Goal: Task Accomplishment & Management: Manage account settings

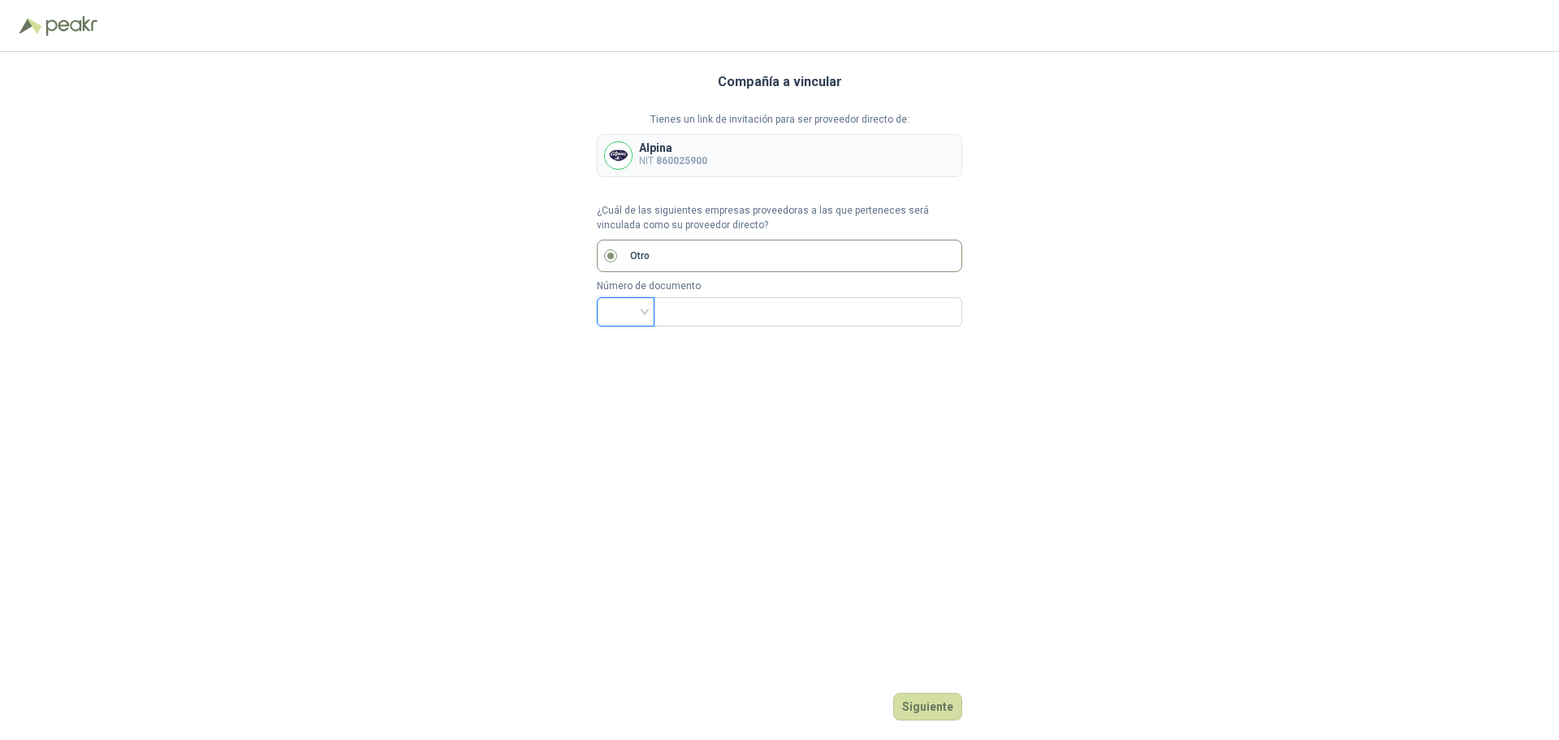
click at [640, 316] on input "search" at bounding box center [626, 310] width 38 height 24
click at [745, 381] on div "Compañía a vincular Tienes un link de invitación para ser proveedor directo de:…" at bounding box center [779, 396] width 365 height 688
click at [644, 313] on input "search" at bounding box center [626, 310] width 38 height 24
click at [710, 359] on div "Compañía a vincular Tienes un link de invitación para ser proveedor directo de:…" at bounding box center [779, 396] width 365 height 688
click at [913, 698] on button "Siguiente" at bounding box center [927, 707] width 69 height 28
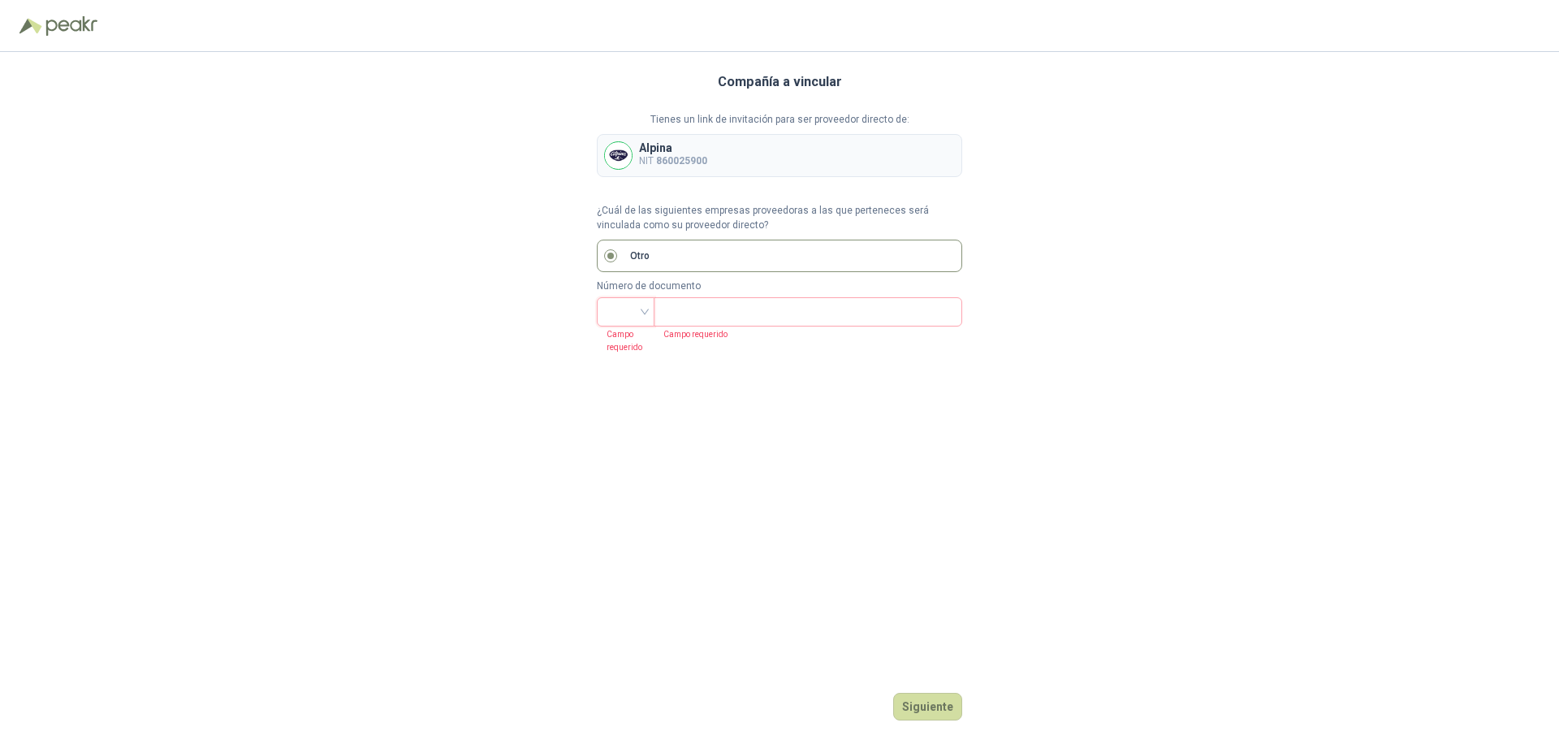
click at [641, 312] on input "search" at bounding box center [626, 310] width 38 height 24
click at [619, 399] on div "NIT" at bounding box center [626, 398] width 32 height 18
click at [695, 311] on input "text" at bounding box center [806, 312] width 286 height 28
type input "********"
drag, startPoint x: 737, startPoint y: 300, endPoint x: 503, endPoint y: 331, distance: 236.8
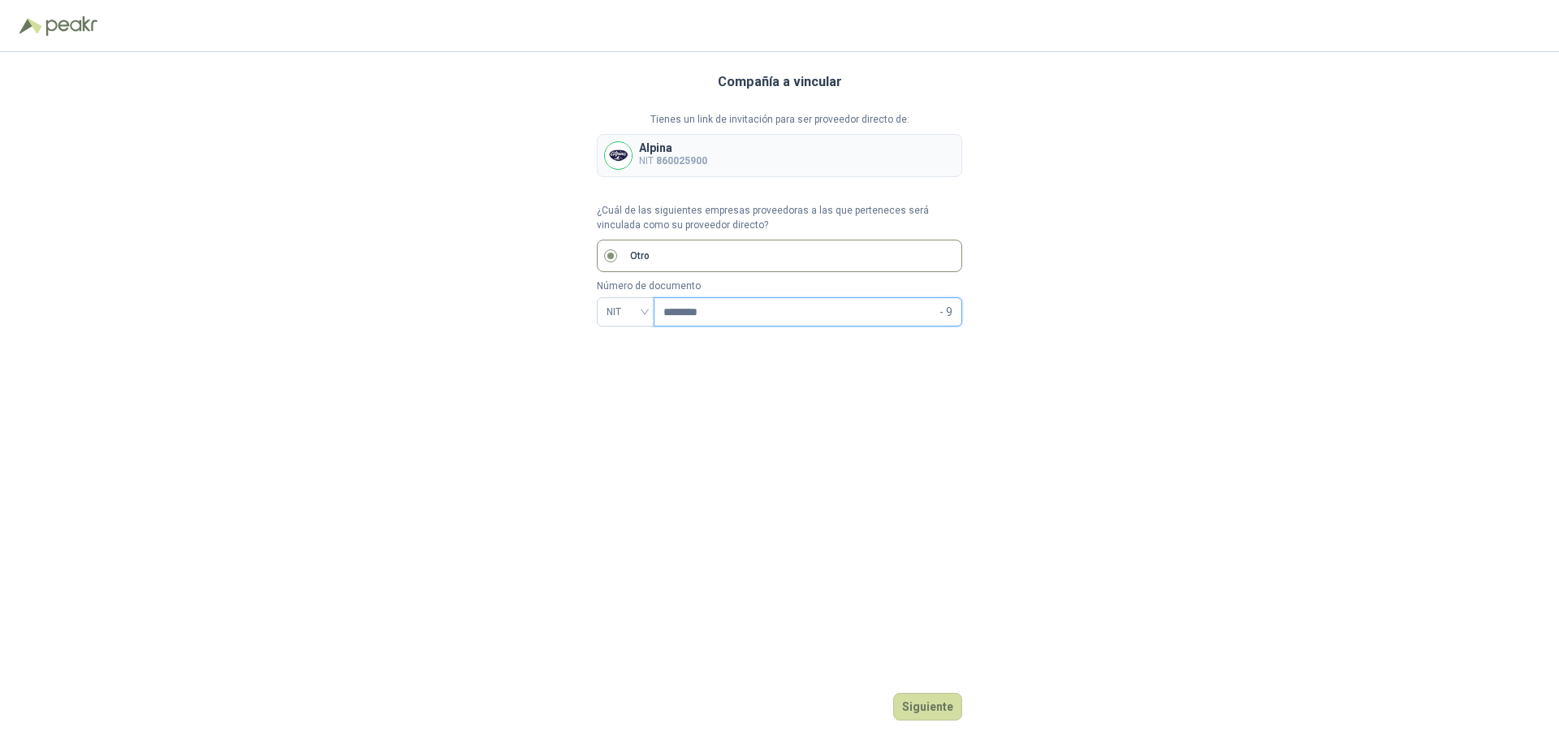
click at [503, 331] on div "Compañía a vincular Tienes un link de invitación para ser proveedor directo de:…" at bounding box center [779, 396] width 1559 height 688
type input "*********"
click at [928, 702] on button "Siguiente" at bounding box center [927, 707] width 69 height 28
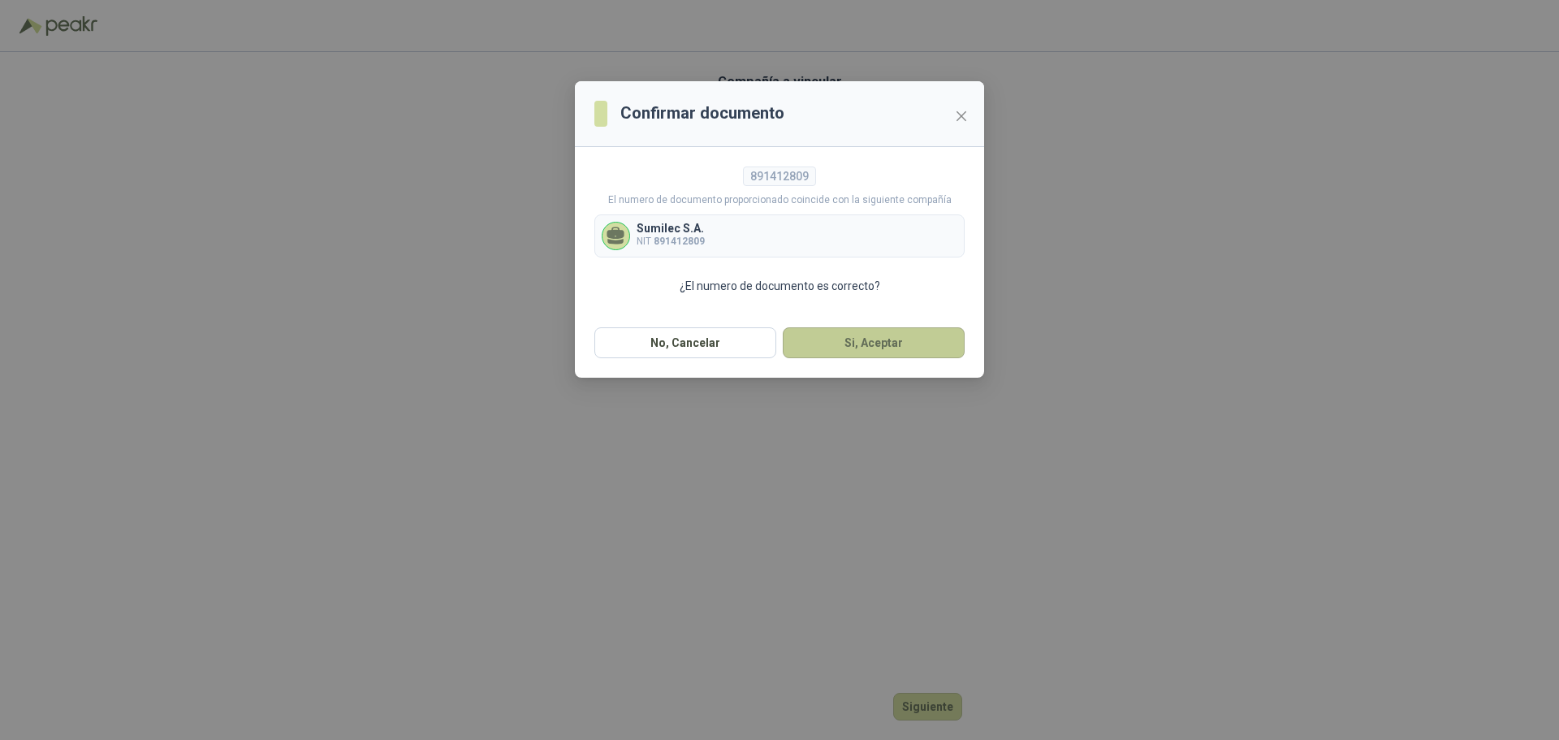
click at [865, 339] on button "Si, Aceptar" at bounding box center [874, 342] width 182 height 31
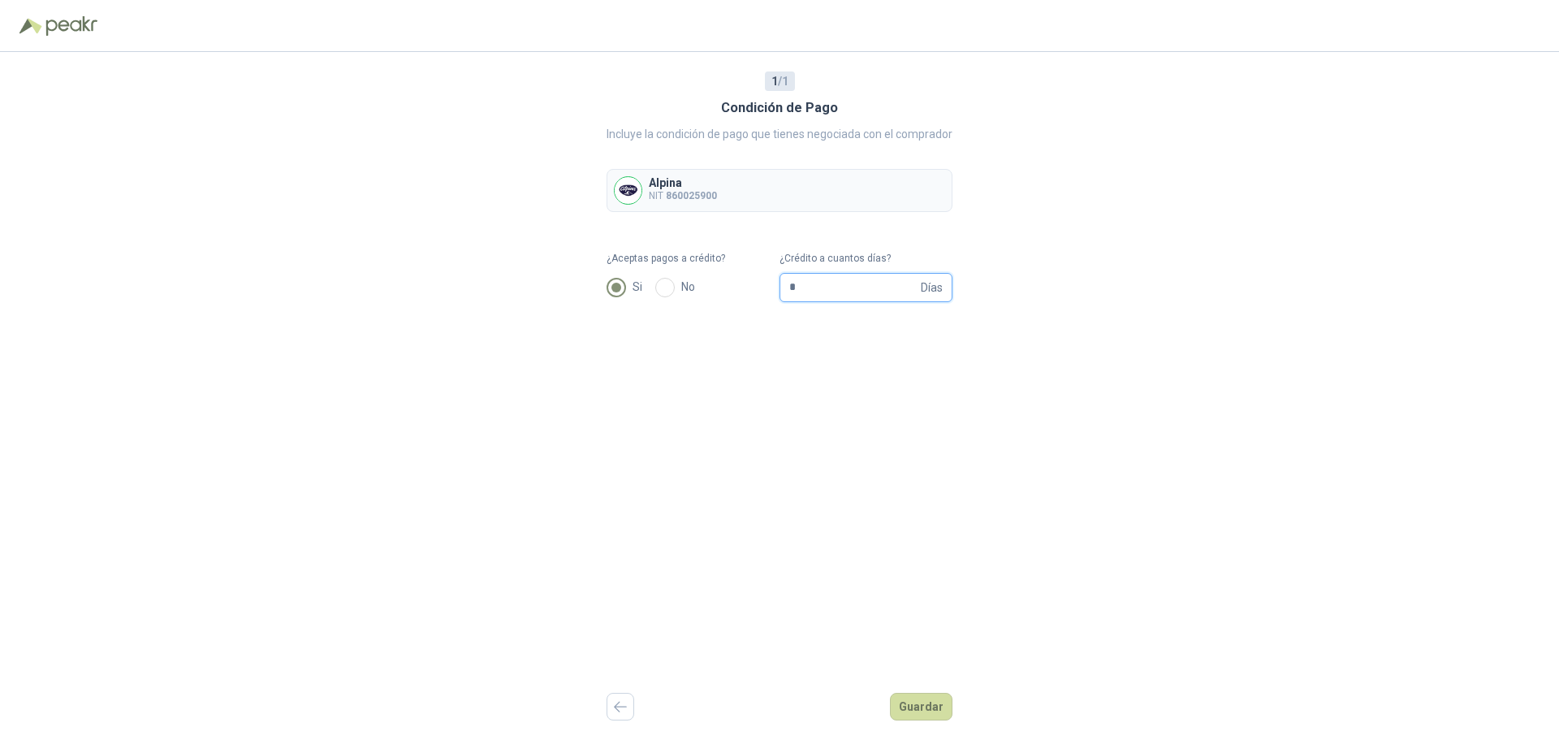
click at [819, 287] on input "*" at bounding box center [853, 288] width 128 height 28
type input "**"
click at [912, 704] on button "Guardar" at bounding box center [921, 707] width 63 height 28
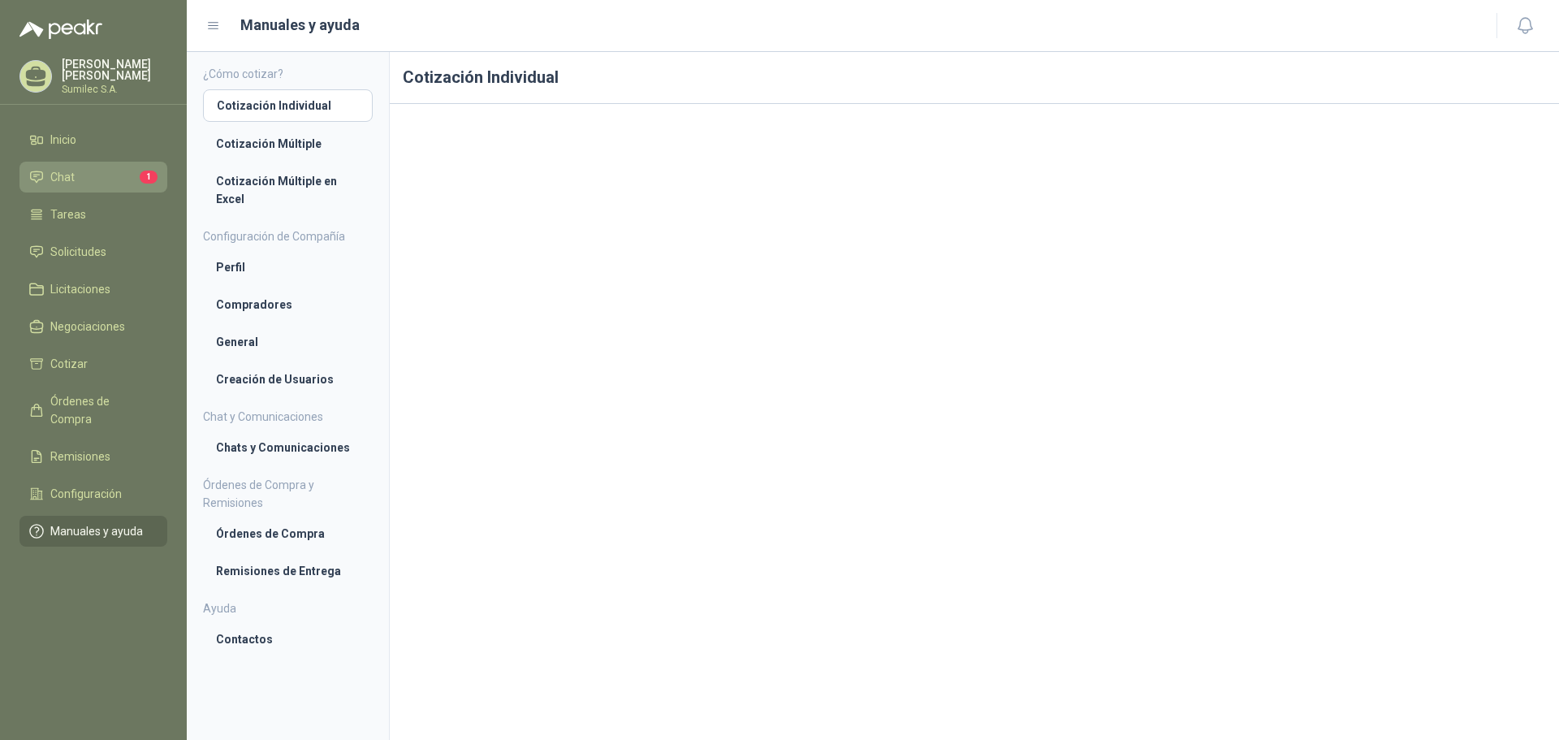
click at [64, 178] on span "Chat" at bounding box center [62, 177] width 24 height 18
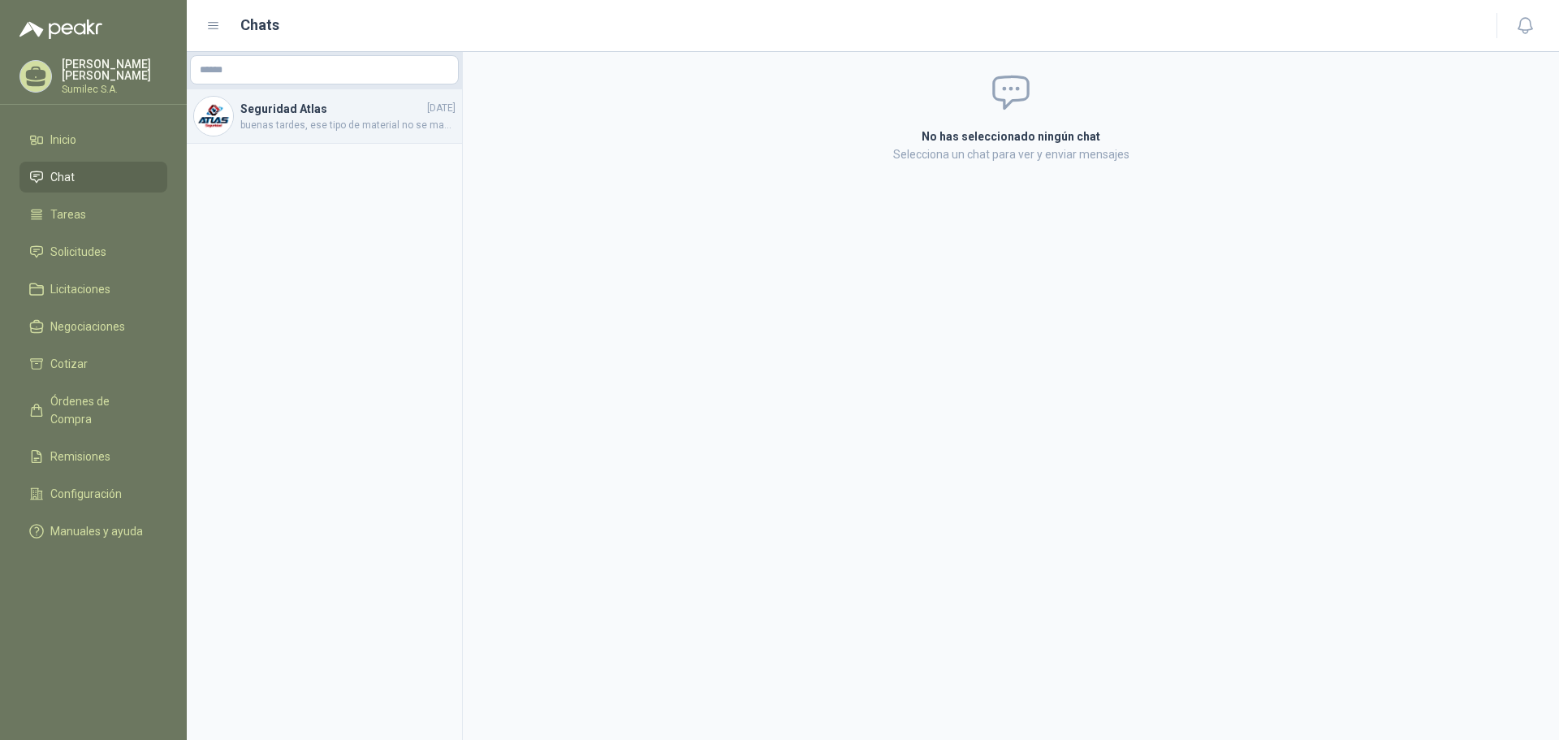
click at [379, 107] on h4 "Seguridad Atlas" at bounding box center [332, 109] width 184 height 18
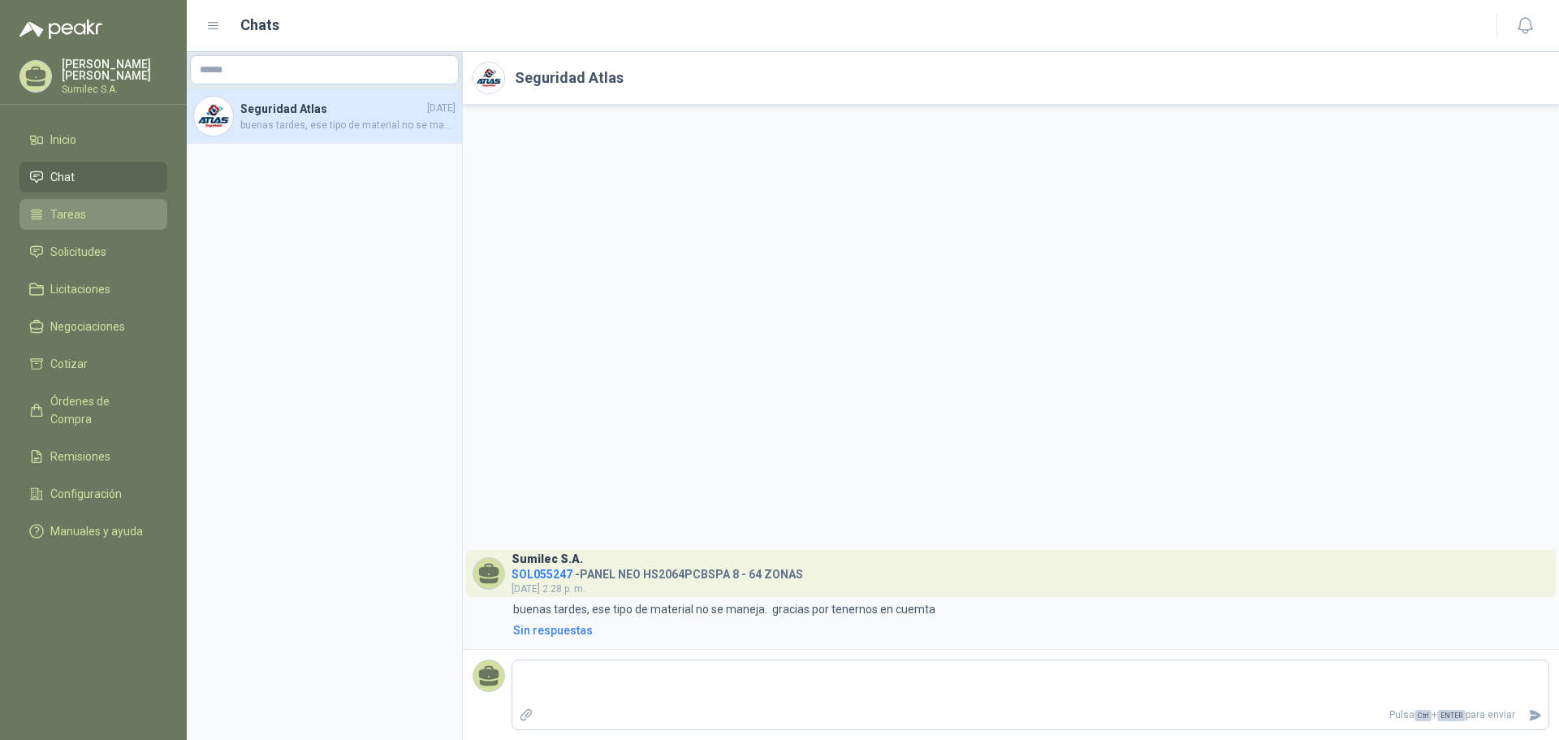
click at [60, 227] on link "Tareas" at bounding box center [93, 214] width 148 height 31
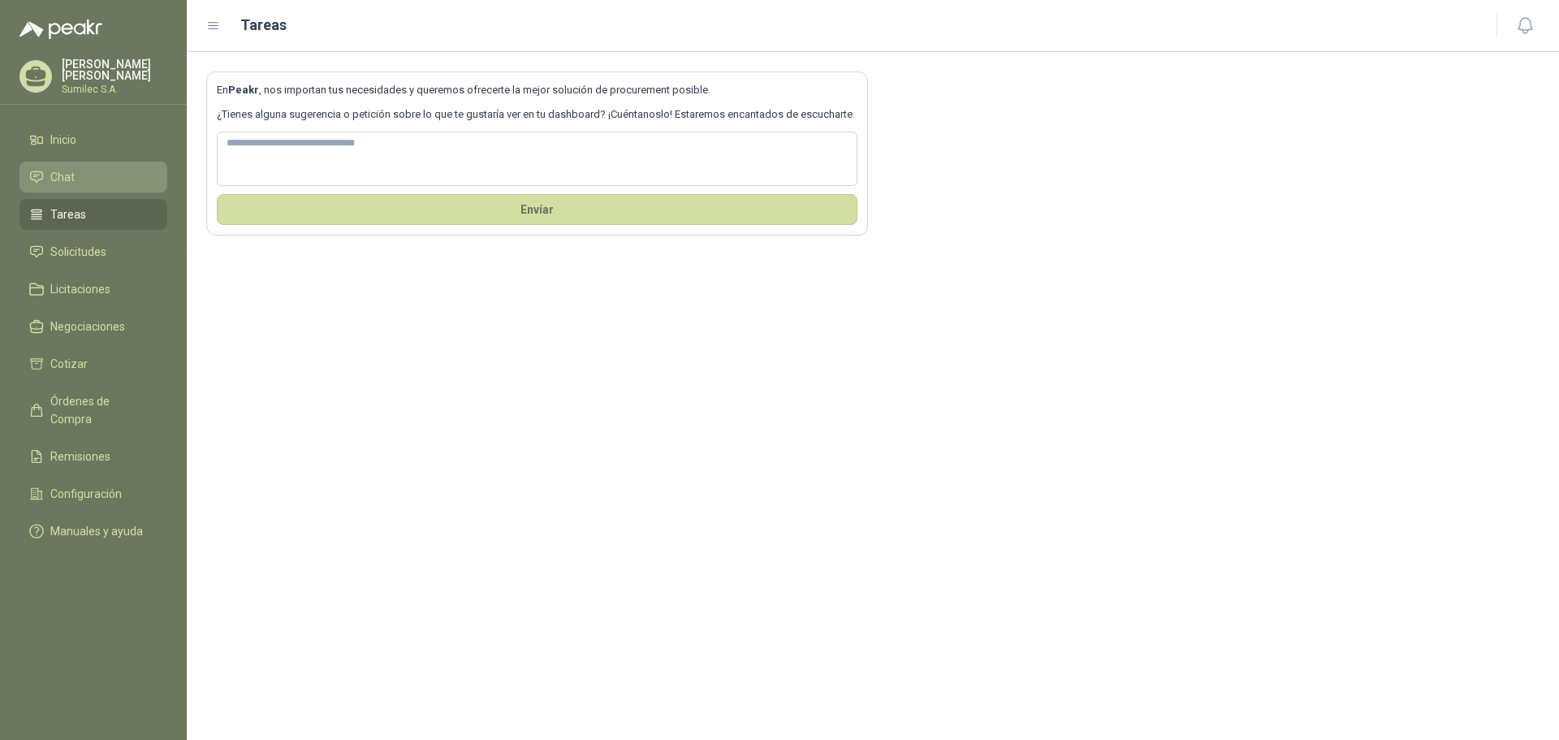
click at [76, 177] on li "Chat" at bounding box center [93, 177] width 128 height 18
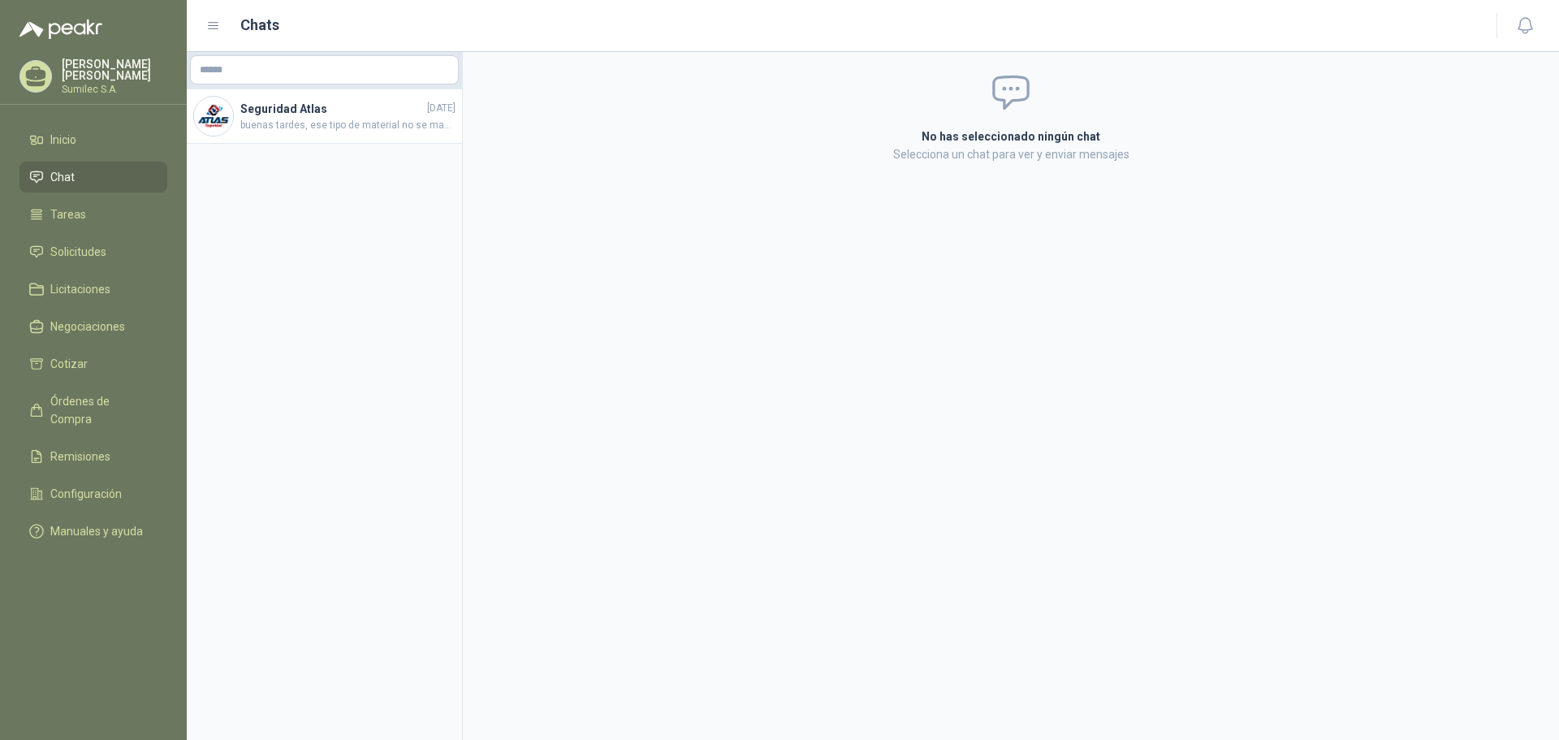
click at [99, 63] on p "[PERSON_NAME]" at bounding box center [115, 69] width 106 height 23
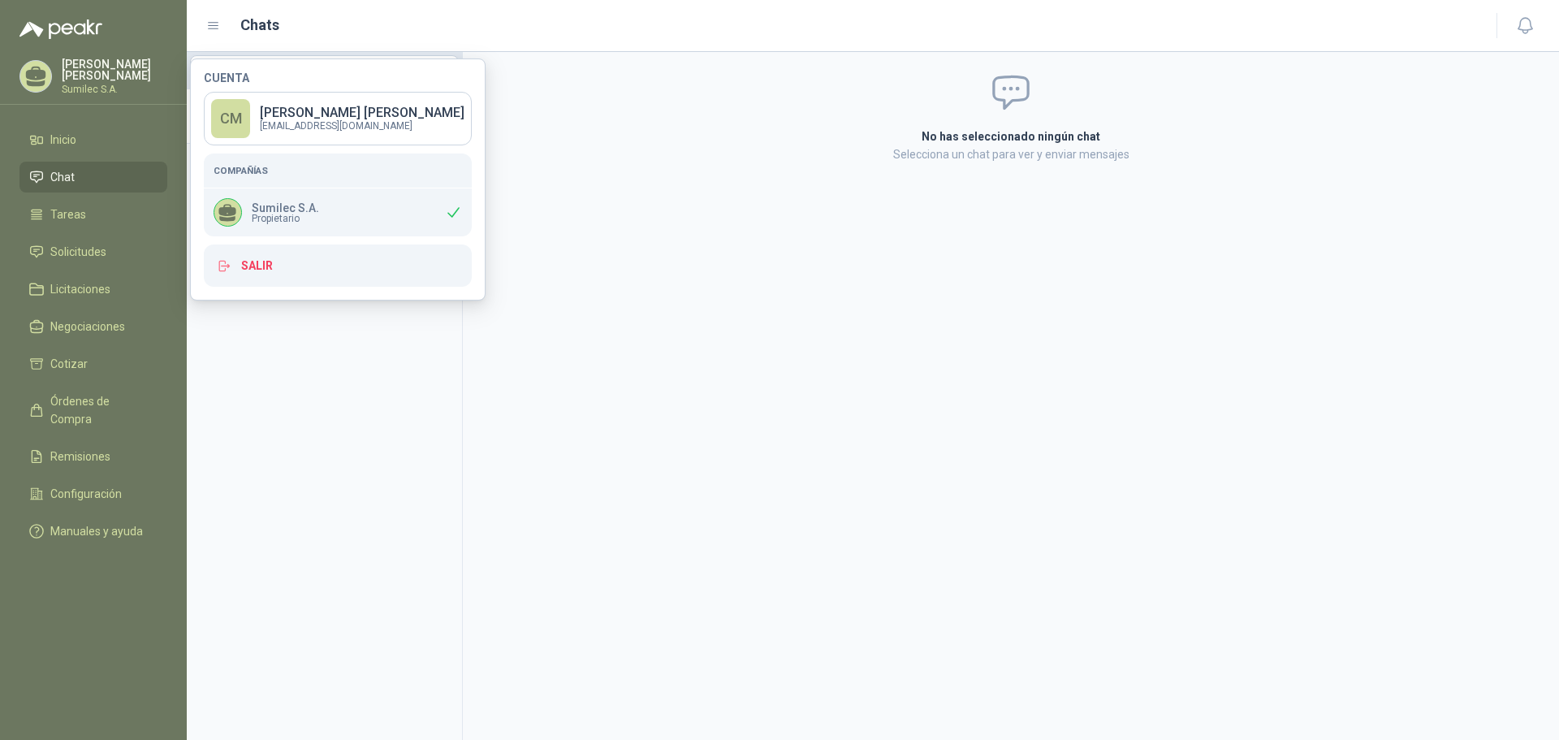
click at [96, 91] on p "Sumilec S.A." at bounding box center [115, 89] width 106 height 10
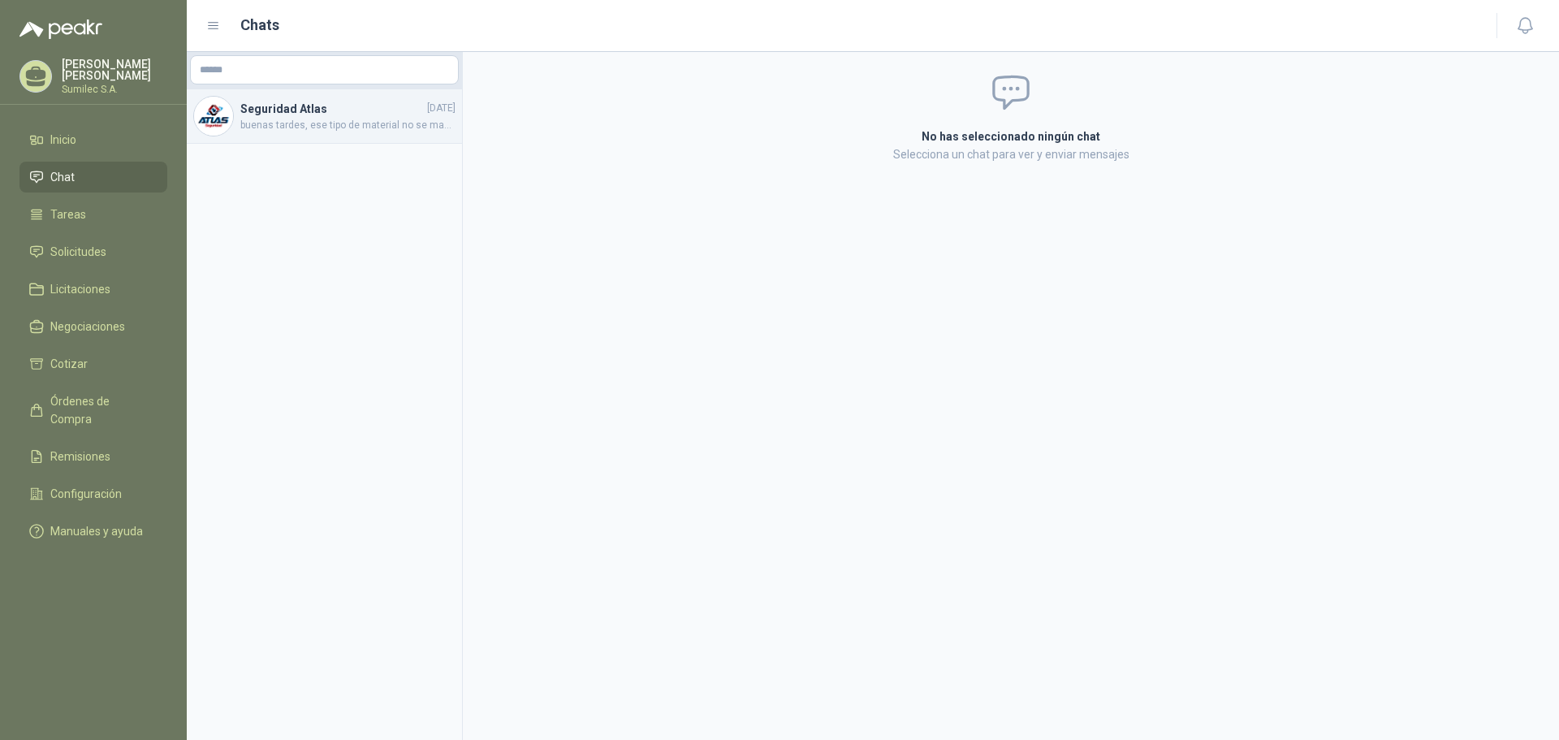
click at [262, 113] on h4 "Seguridad Atlas" at bounding box center [332, 109] width 184 height 18
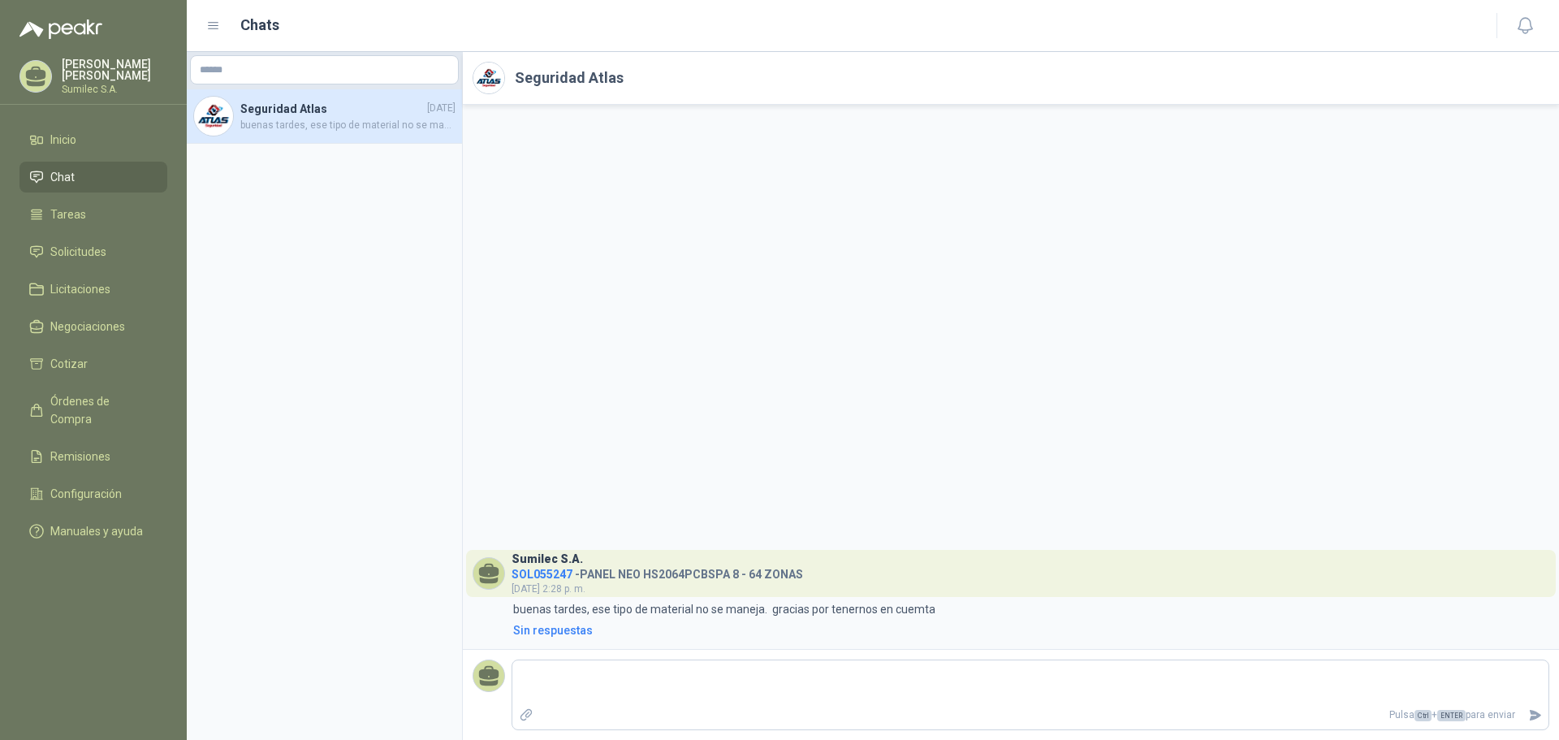
click at [97, 72] on p "[PERSON_NAME]" at bounding box center [115, 69] width 106 height 23
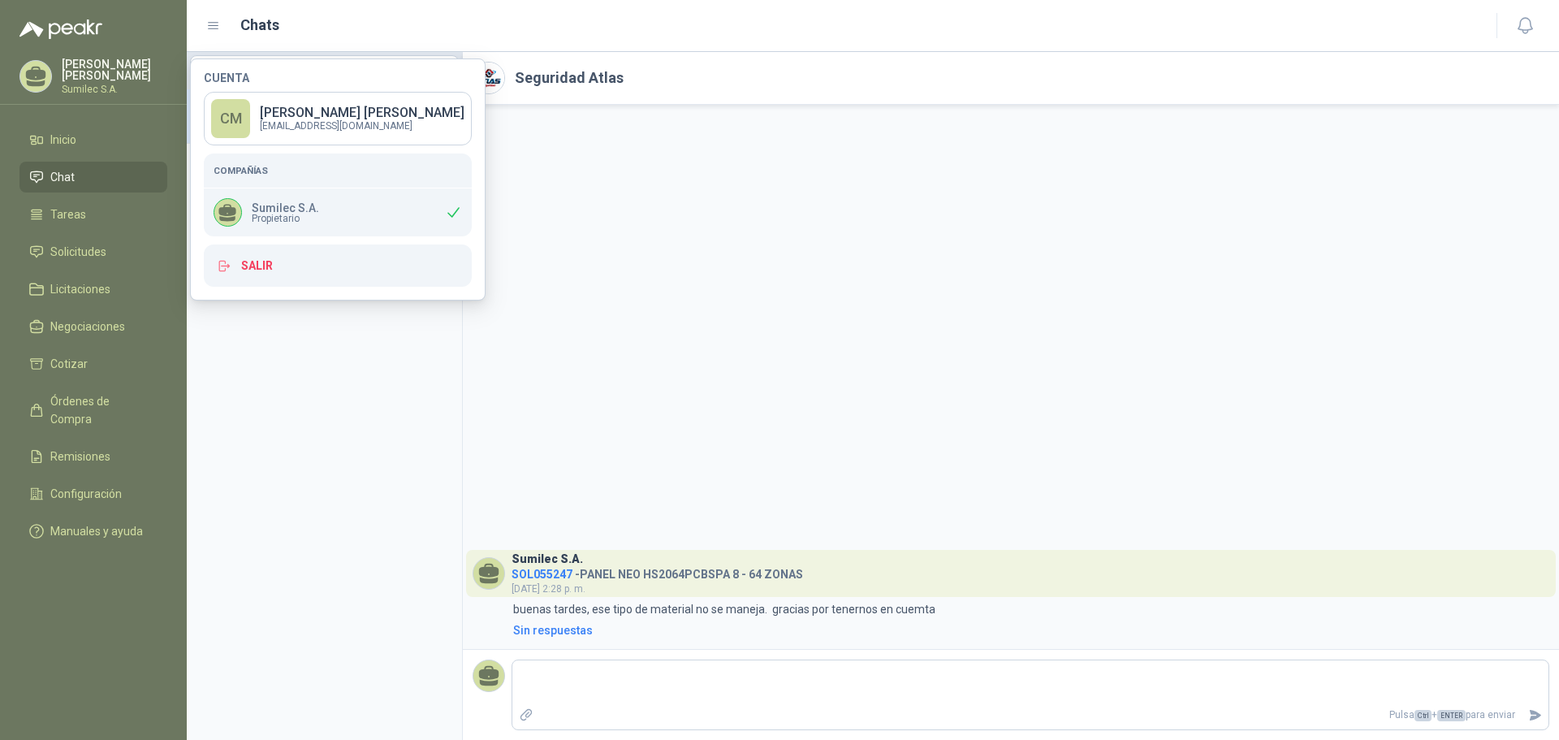
click at [586, 302] on div "Sumilec S.A. SOL055247 - PANEL NEO HS2064PCBSPA 8 - 64 ZONAS [DATE] 2:28 p. m. …" at bounding box center [1011, 377] width 1096 height 544
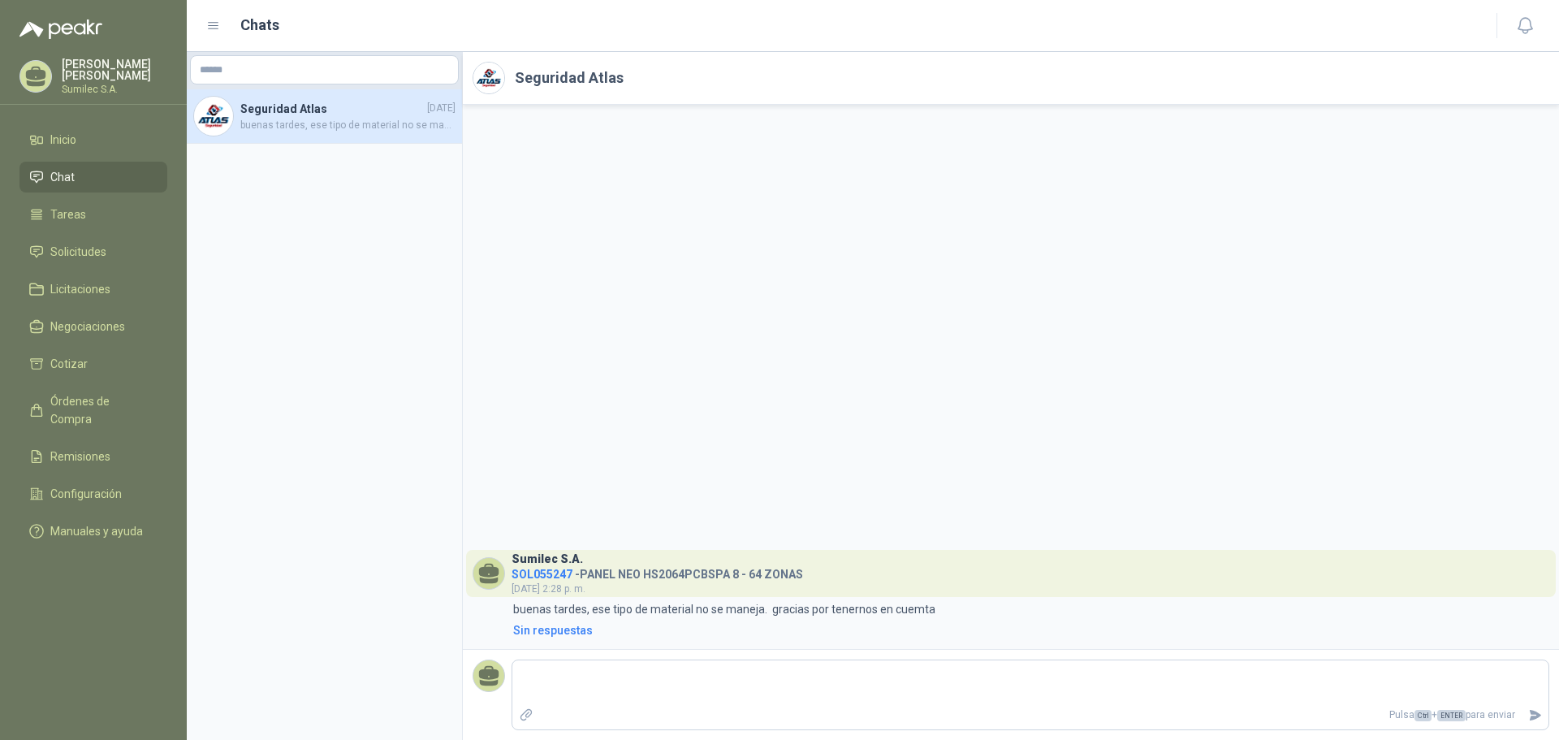
click at [89, 85] on p "Sumilec S.A." at bounding box center [115, 89] width 106 height 10
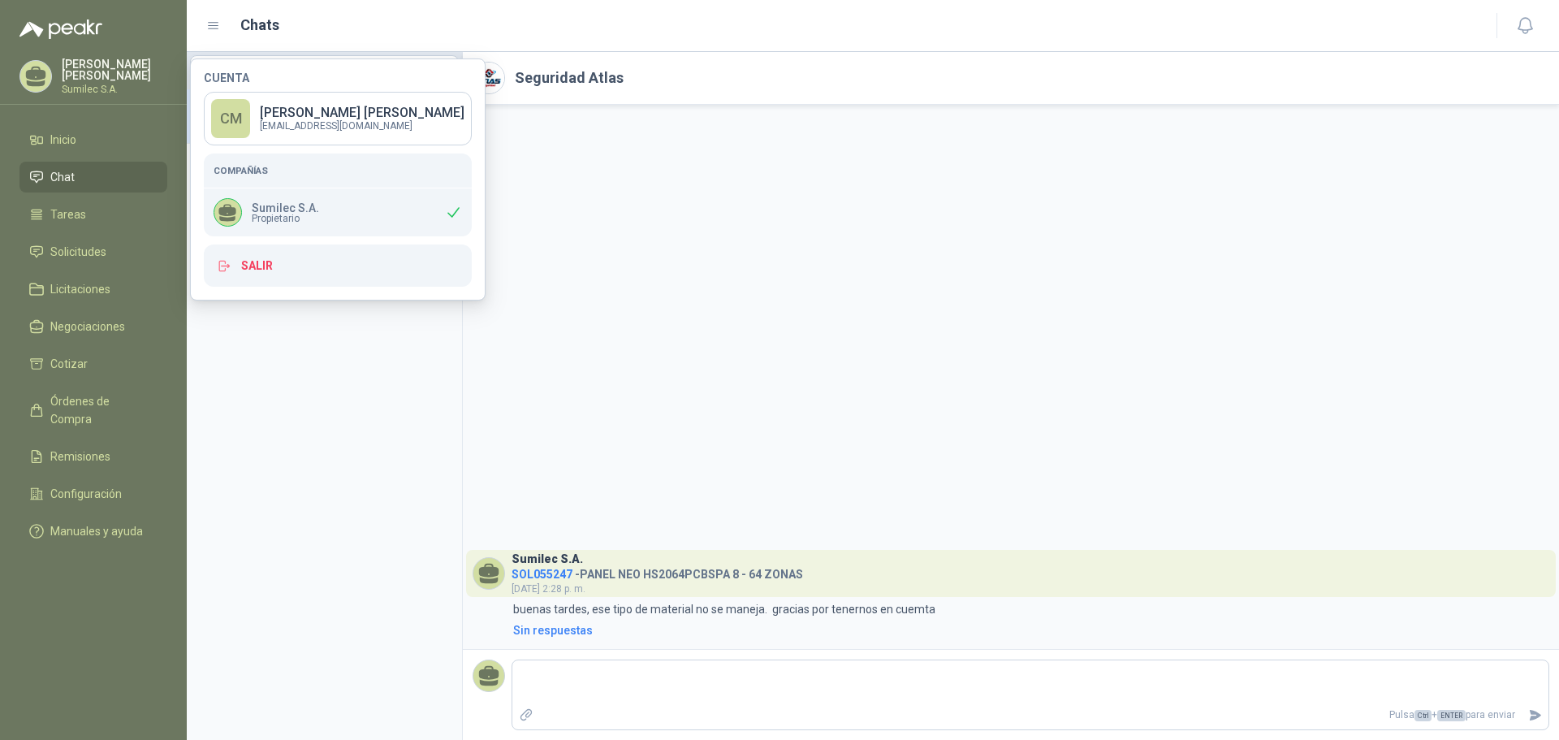
click at [626, 220] on div "Sumilec S.A. SOL055247 - PANEL NEO HS2064PCBSPA 8 - 64 ZONAS [DATE] 2:28 p. m. …" at bounding box center [1011, 377] width 1096 height 544
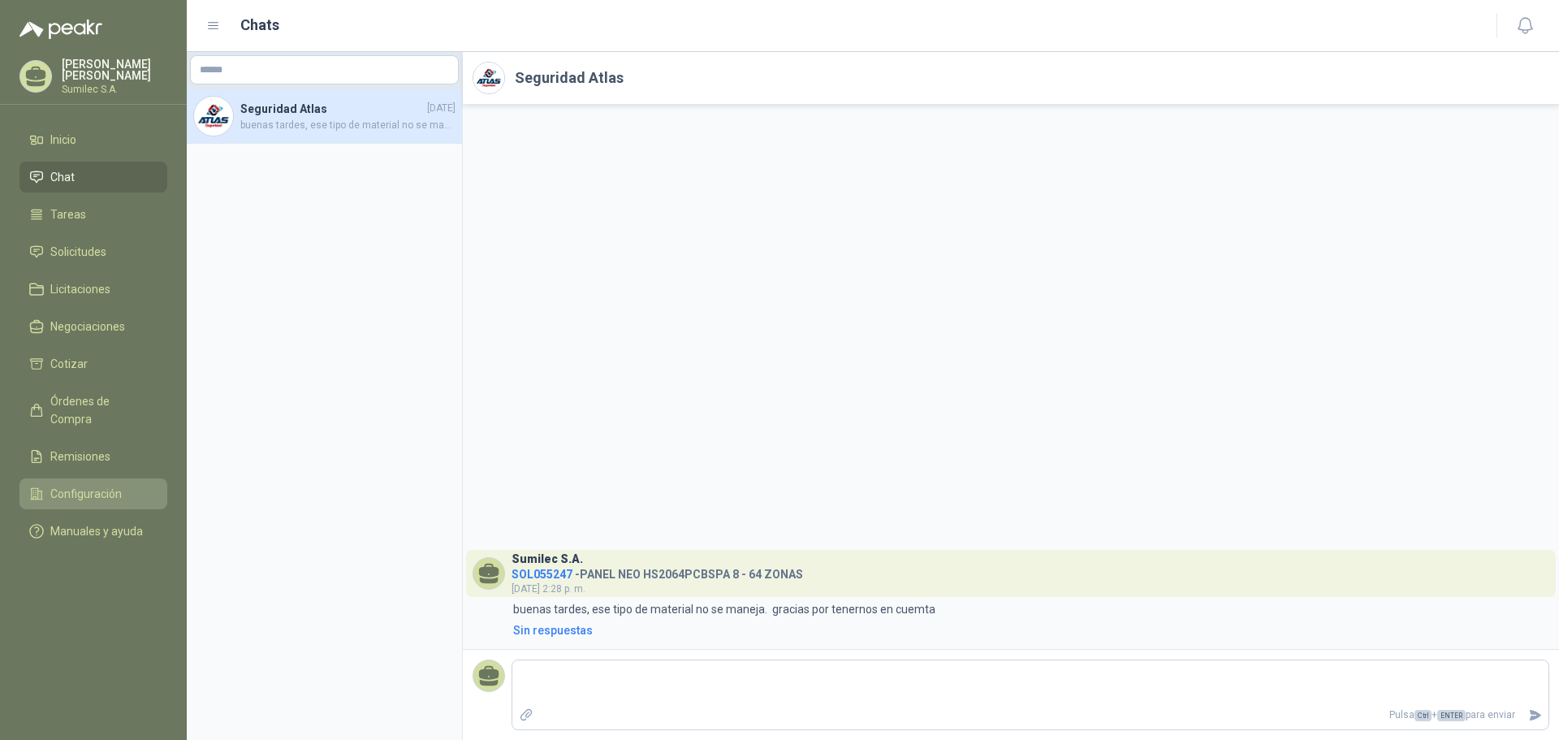
click at [102, 485] on span "Configuración" at bounding box center [85, 494] width 71 height 18
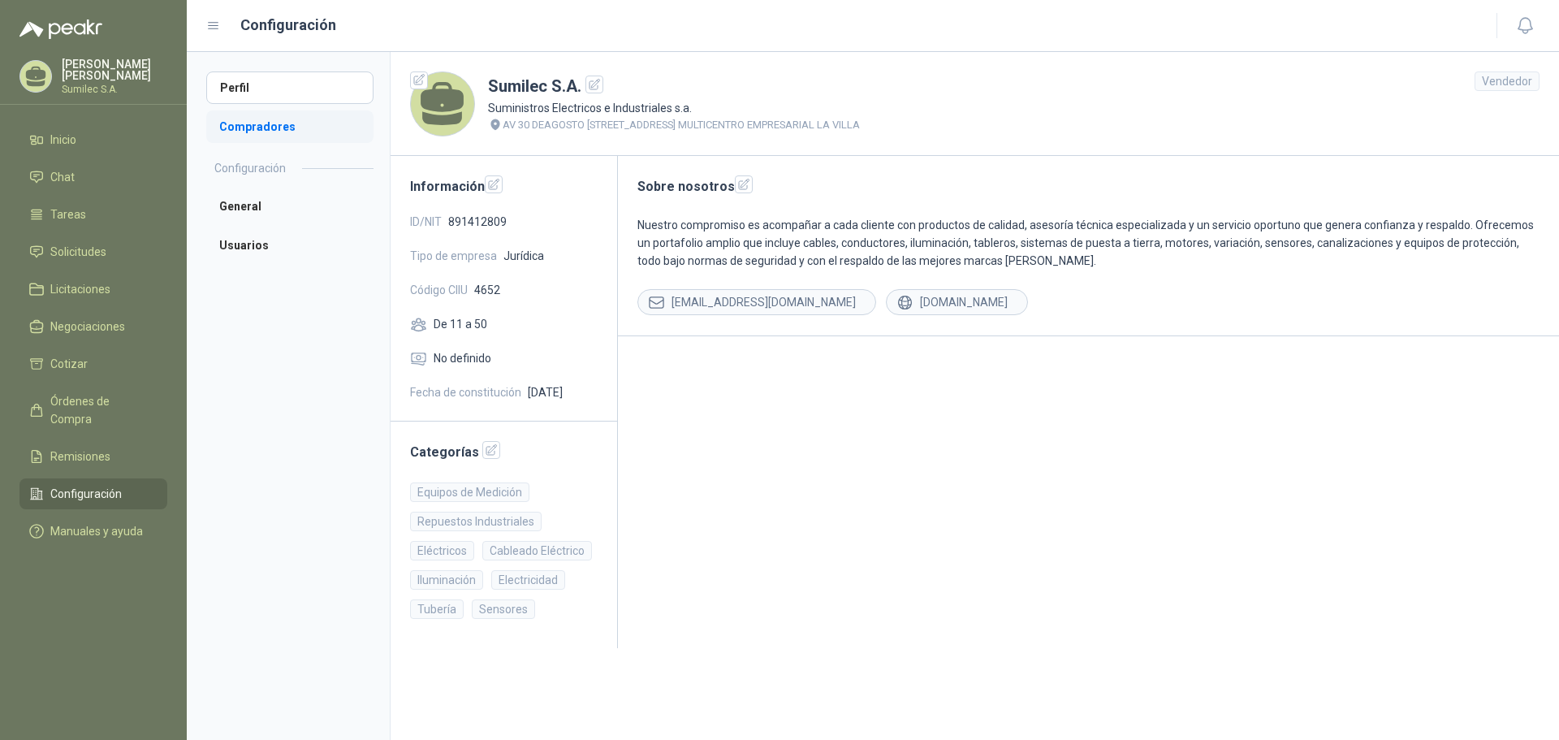
click at [272, 127] on li "Compradores" at bounding box center [289, 126] width 167 height 32
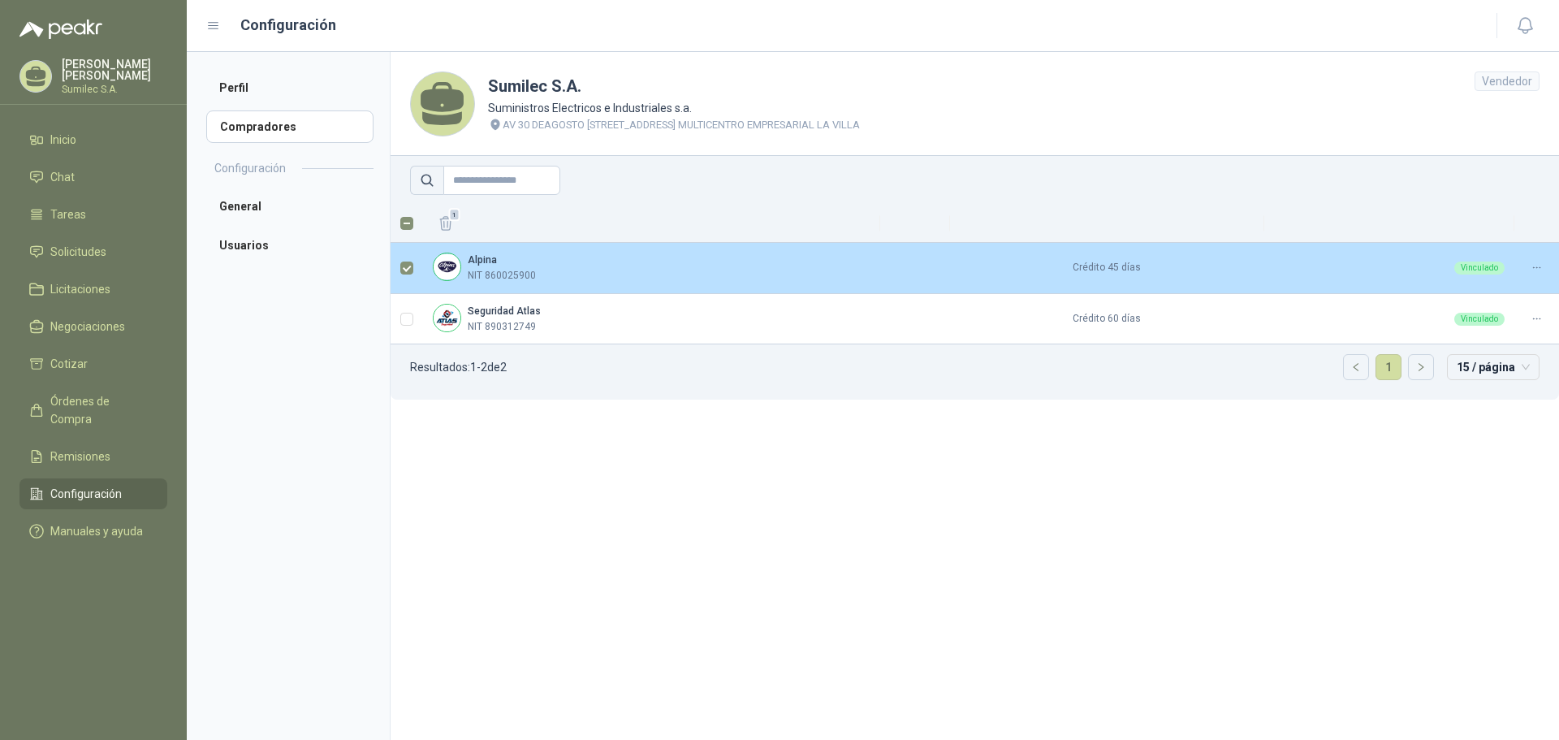
click at [1536, 269] on icon at bounding box center [1537, 267] width 12 height 12
click at [1499, 314] on span "Asignar Asesor" at bounding box center [1497, 321] width 79 height 18
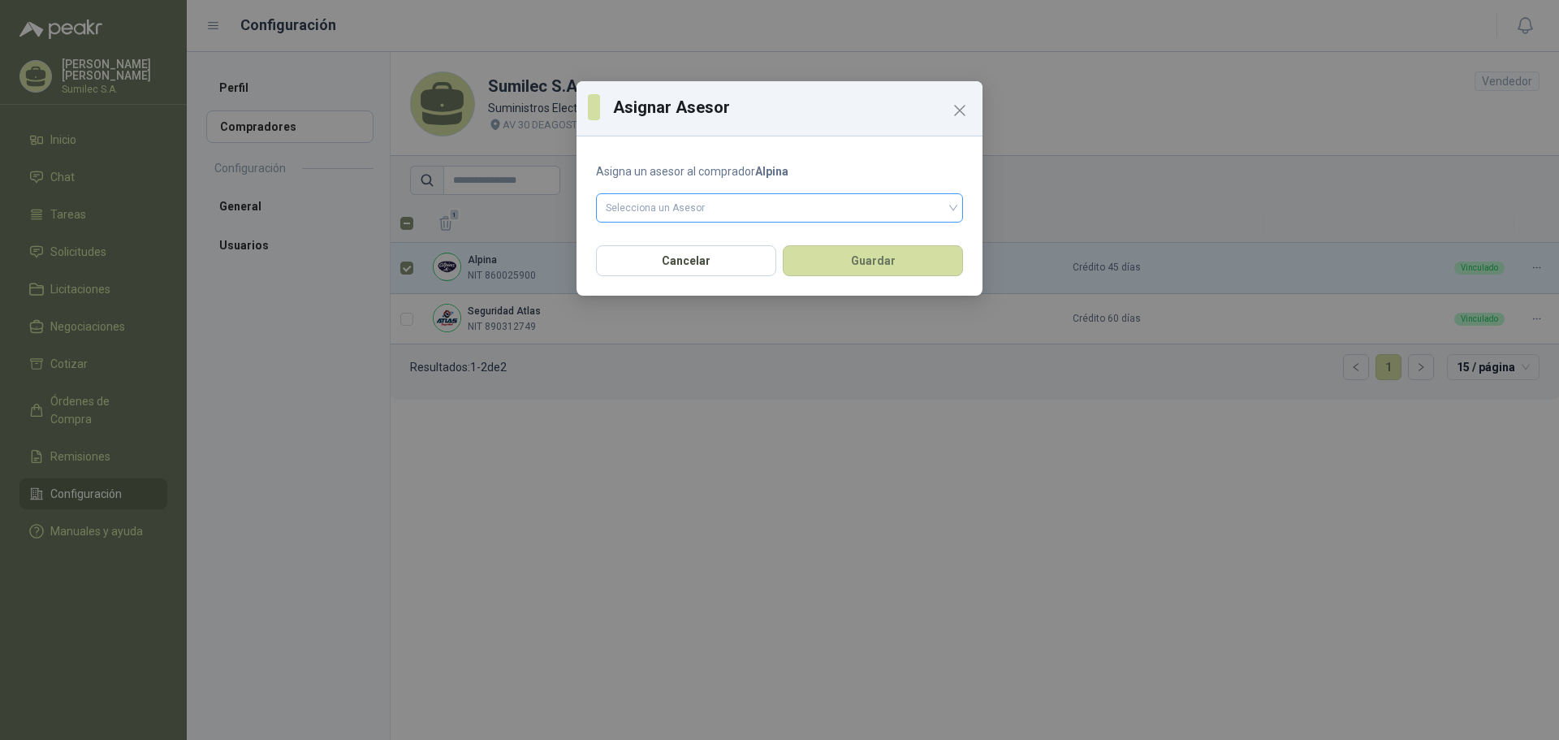
click at [649, 209] on input "search" at bounding box center [780, 206] width 348 height 24
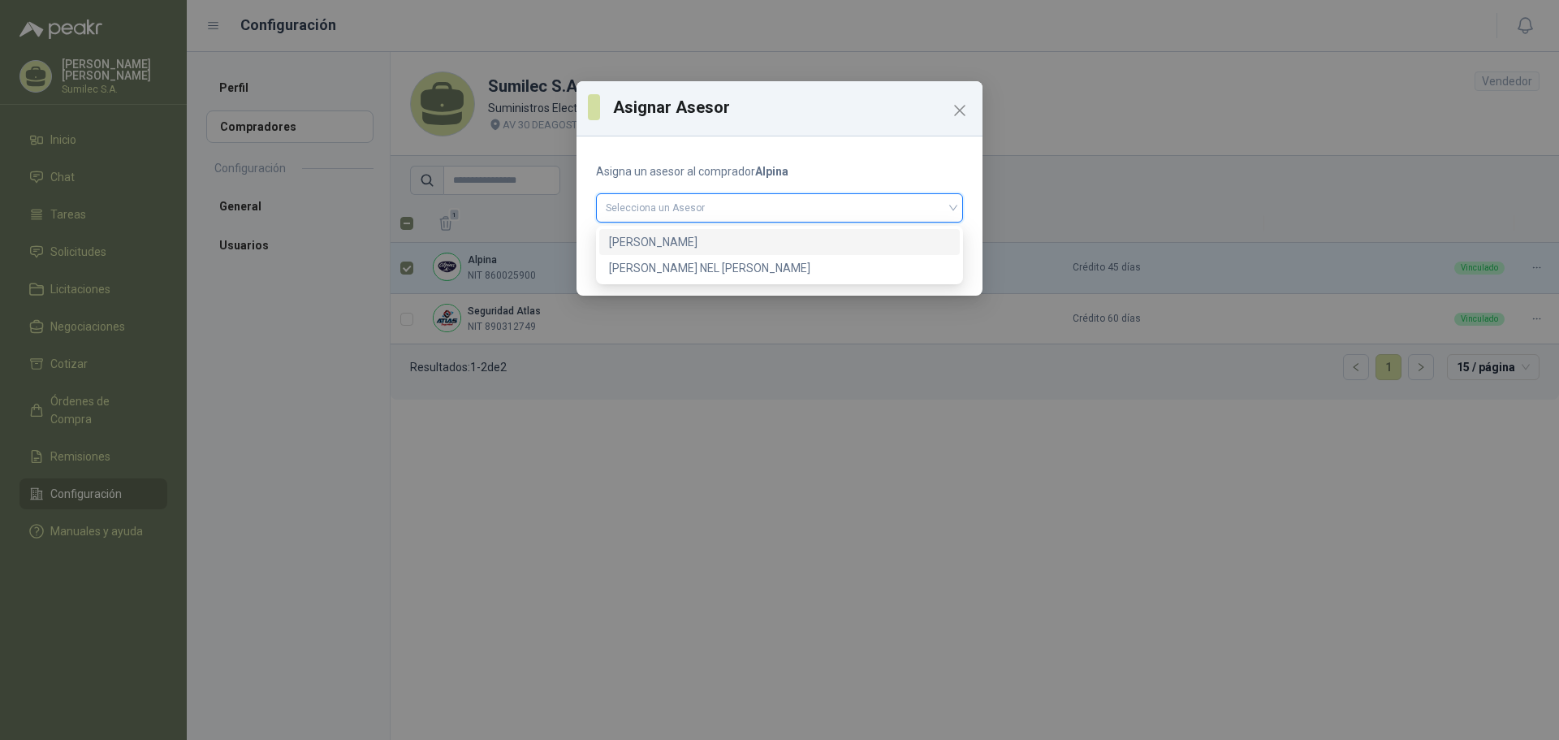
click at [646, 241] on div "[PERSON_NAME]" at bounding box center [779, 242] width 341 height 18
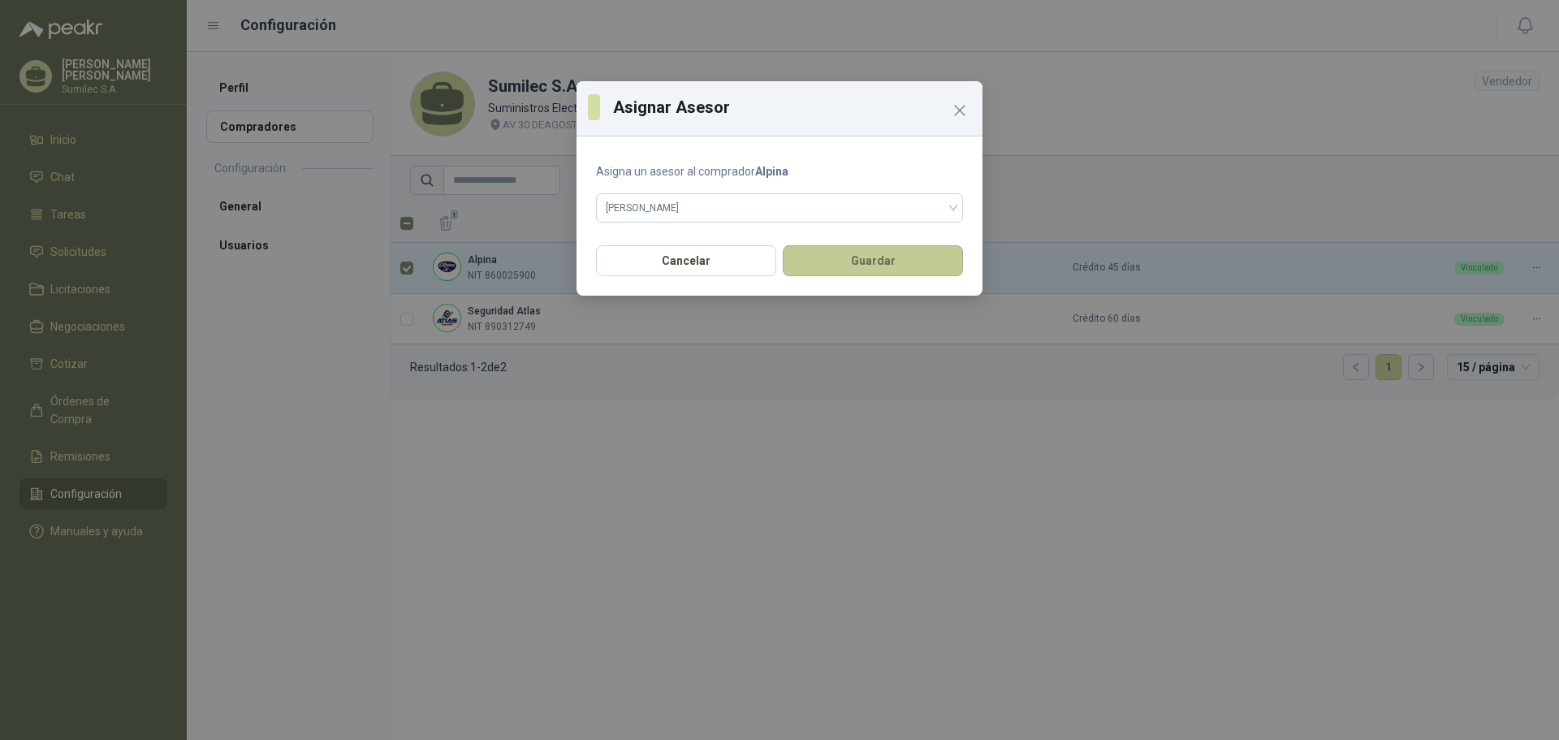
click at [866, 262] on button "Guardar" at bounding box center [873, 260] width 180 height 31
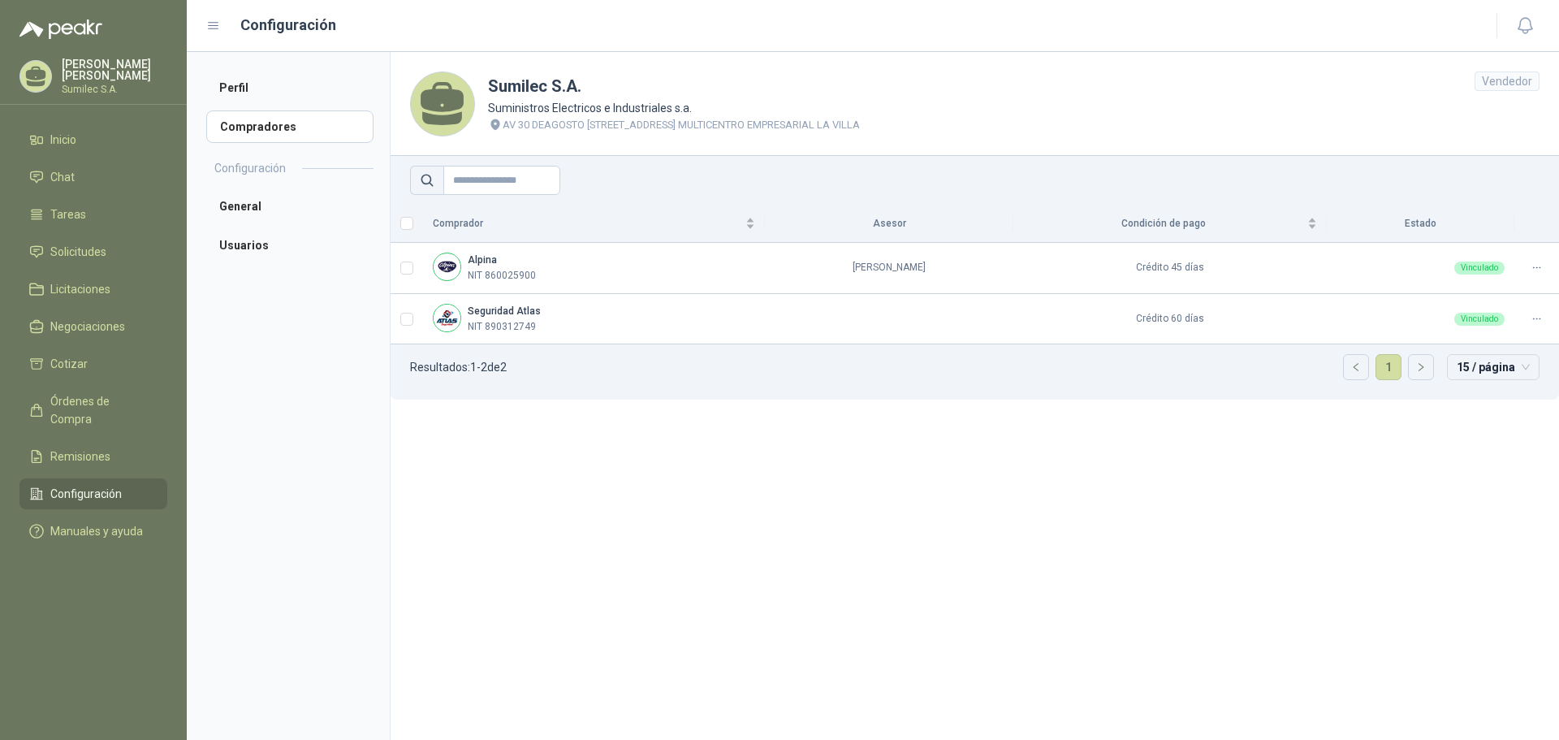
click at [638, 472] on section "Sumilec S.A. Suministros Electricos e Industriales s.a. AV 30 DEAGOSTO [STREET_…" at bounding box center [974, 396] width 1169 height 688
click at [101, 64] on p "[PERSON_NAME]" at bounding box center [115, 69] width 106 height 23
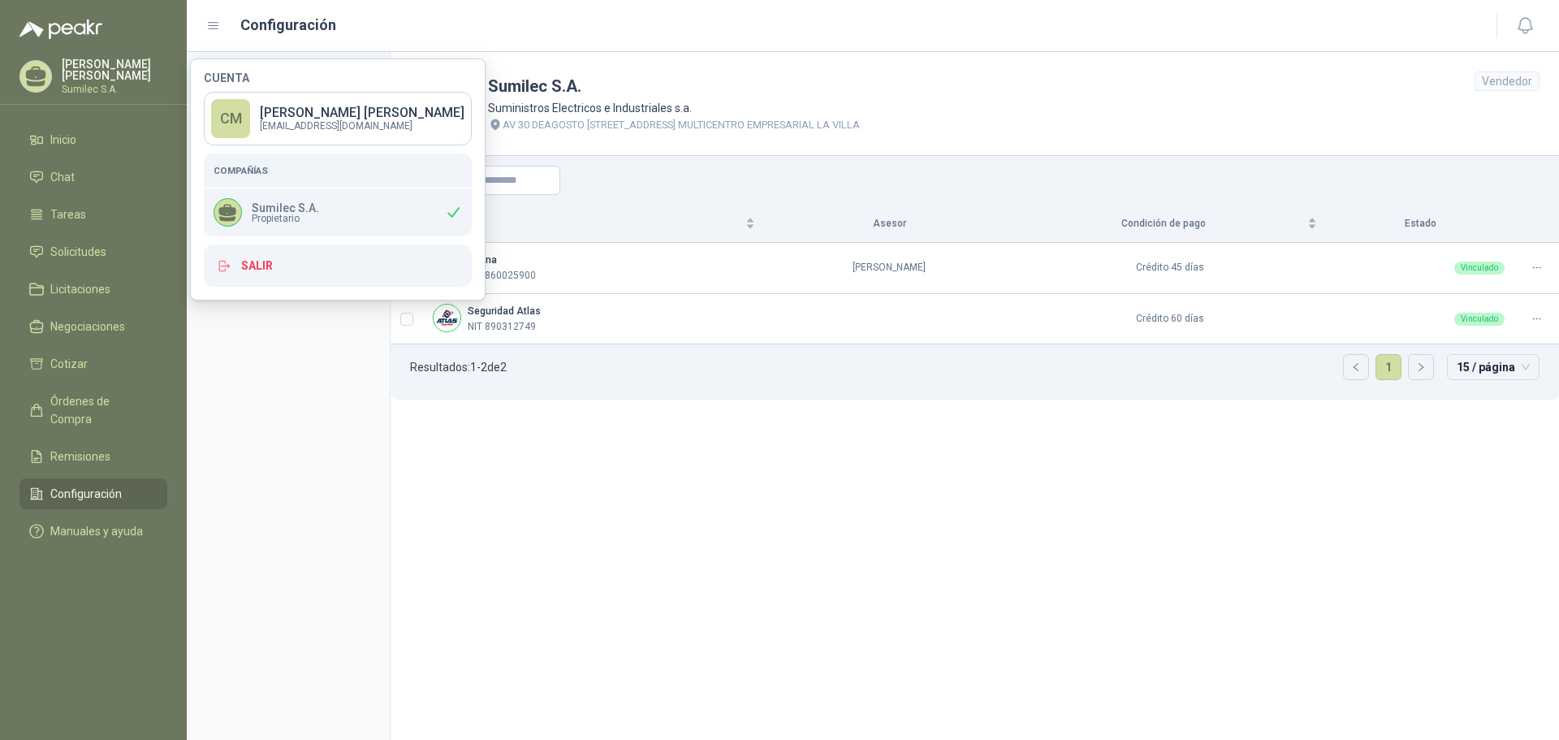
click at [641, 544] on section "Sumilec S.A. Suministros Electricos e Industriales s.a. AV 30 DEAGOSTO [STREET_…" at bounding box center [974, 396] width 1169 height 688
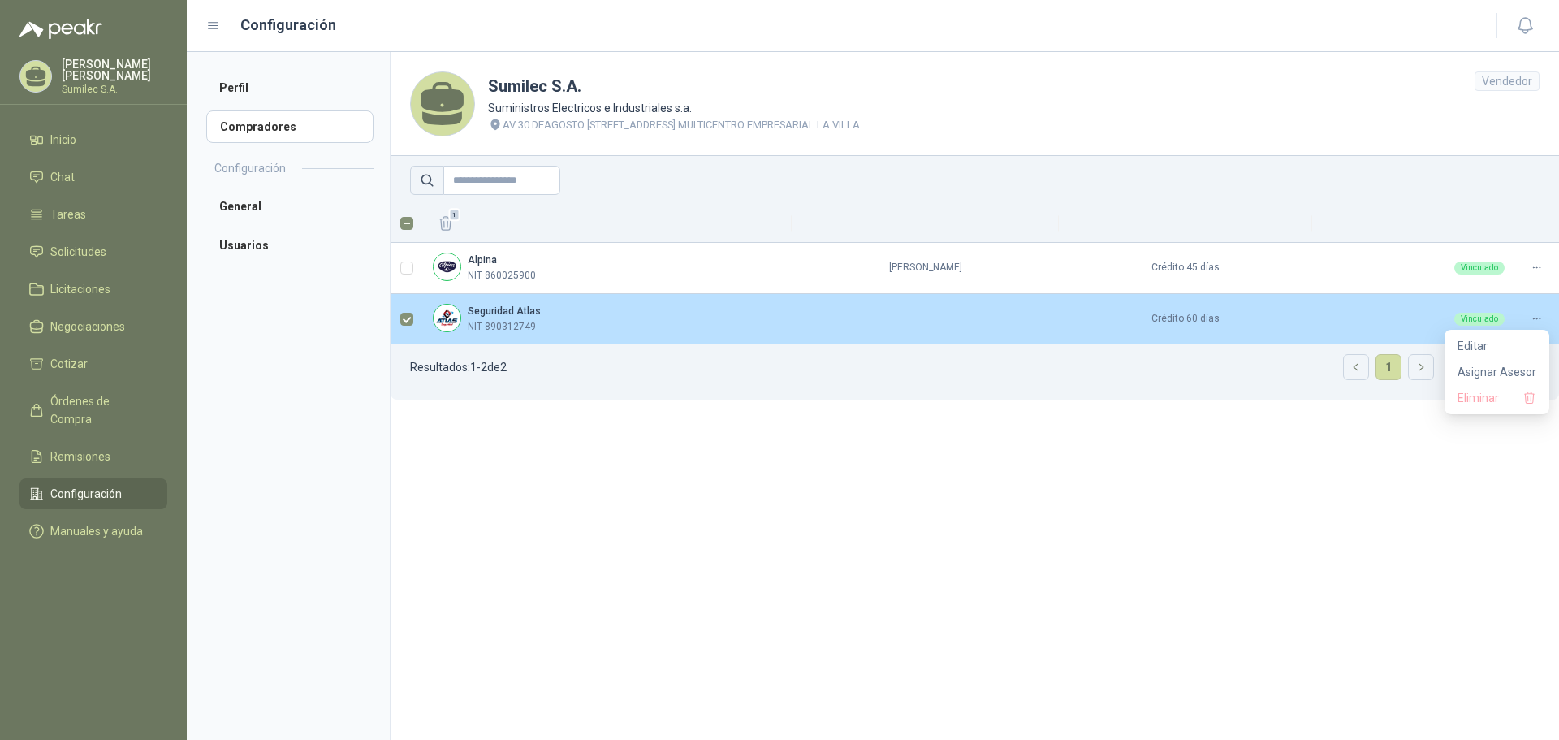
click at [1539, 317] on icon at bounding box center [1537, 319] width 12 height 12
click at [1505, 369] on span "Asignar Asesor" at bounding box center [1497, 372] width 79 height 18
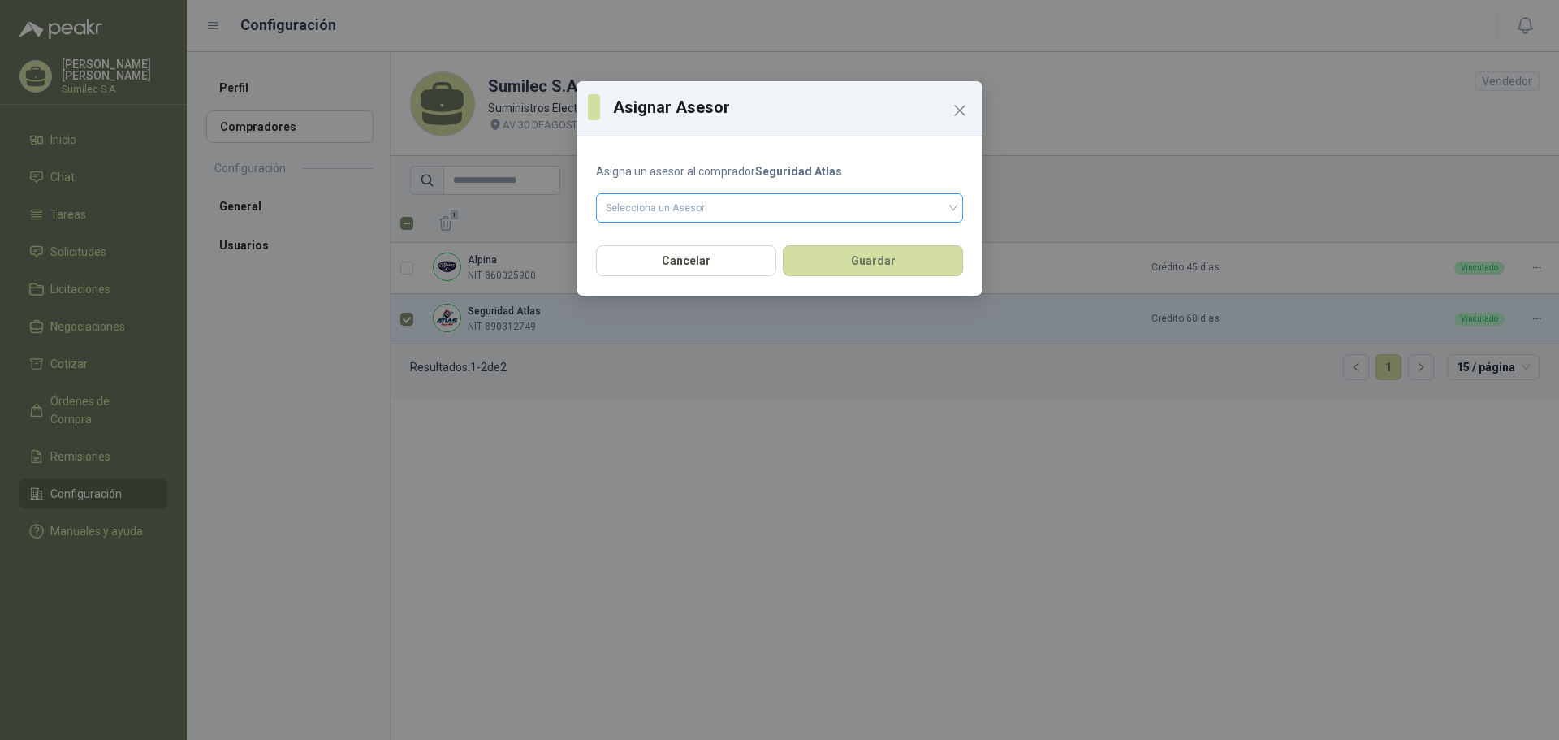
click at [671, 206] on input "search" at bounding box center [780, 206] width 348 height 24
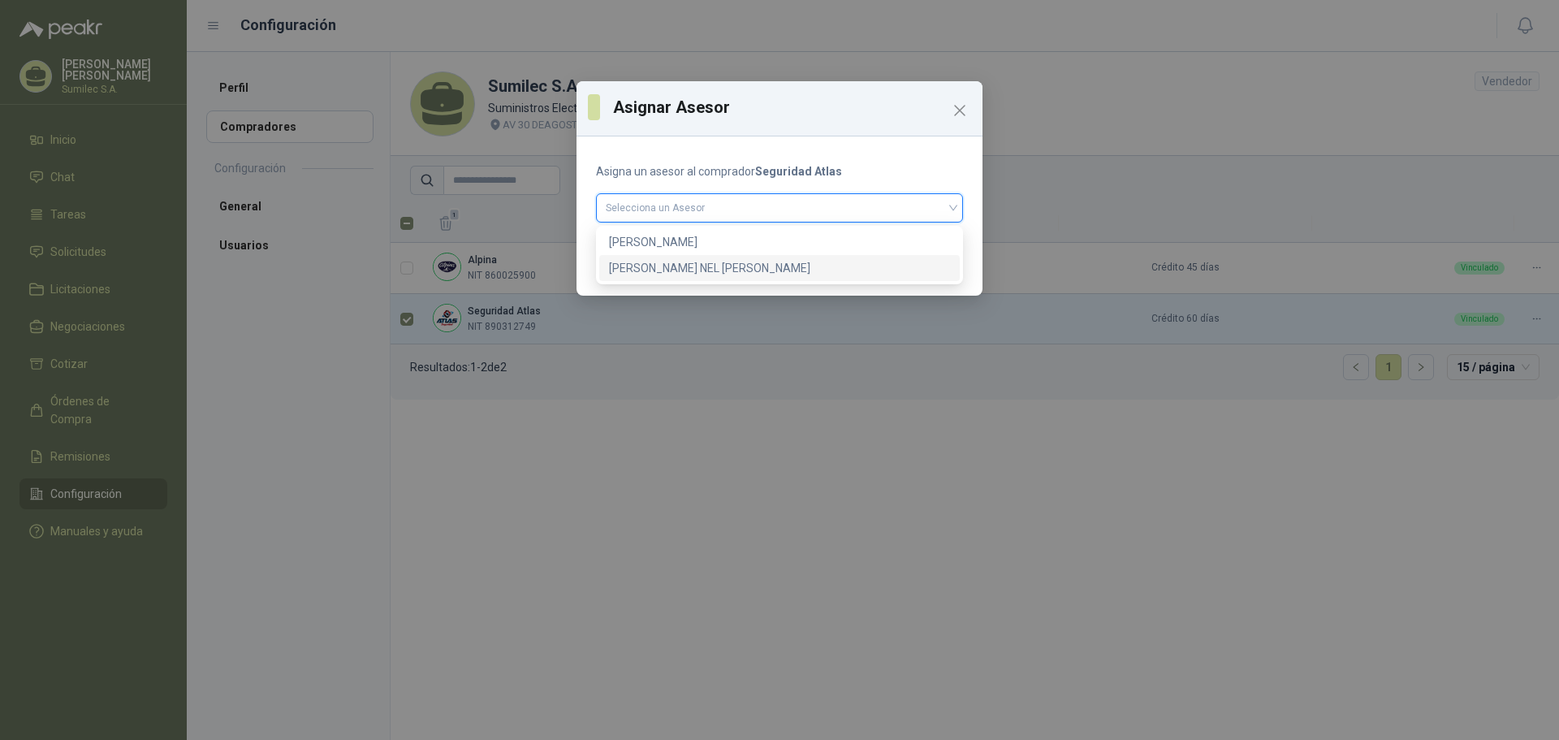
click at [663, 264] on div "[PERSON_NAME] NEL [PERSON_NAME]" at bounding box center [779, 268] width 341 height 18
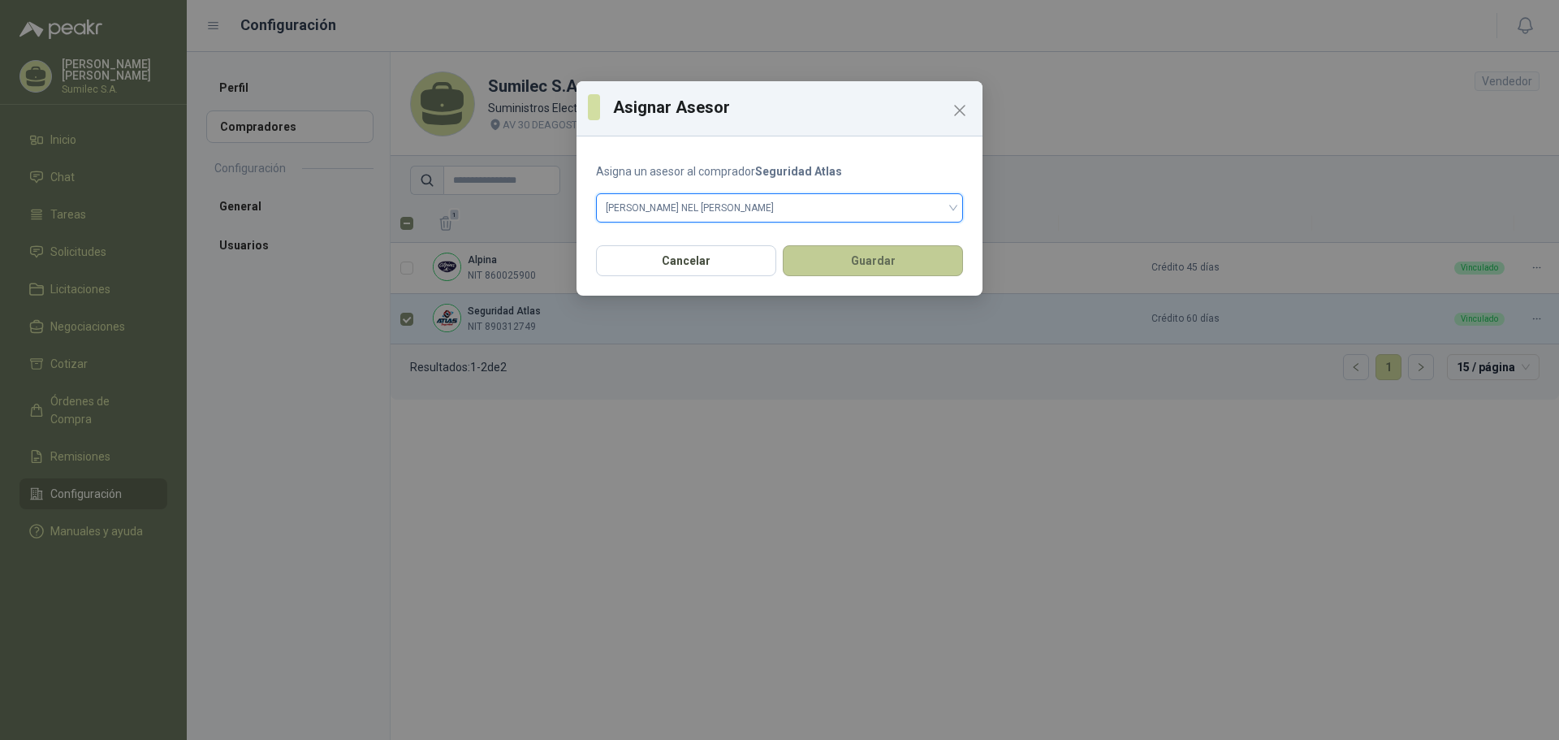
click at [900, 263] on button "Guardar" at bounding box center [873, 260] width 180 height 31
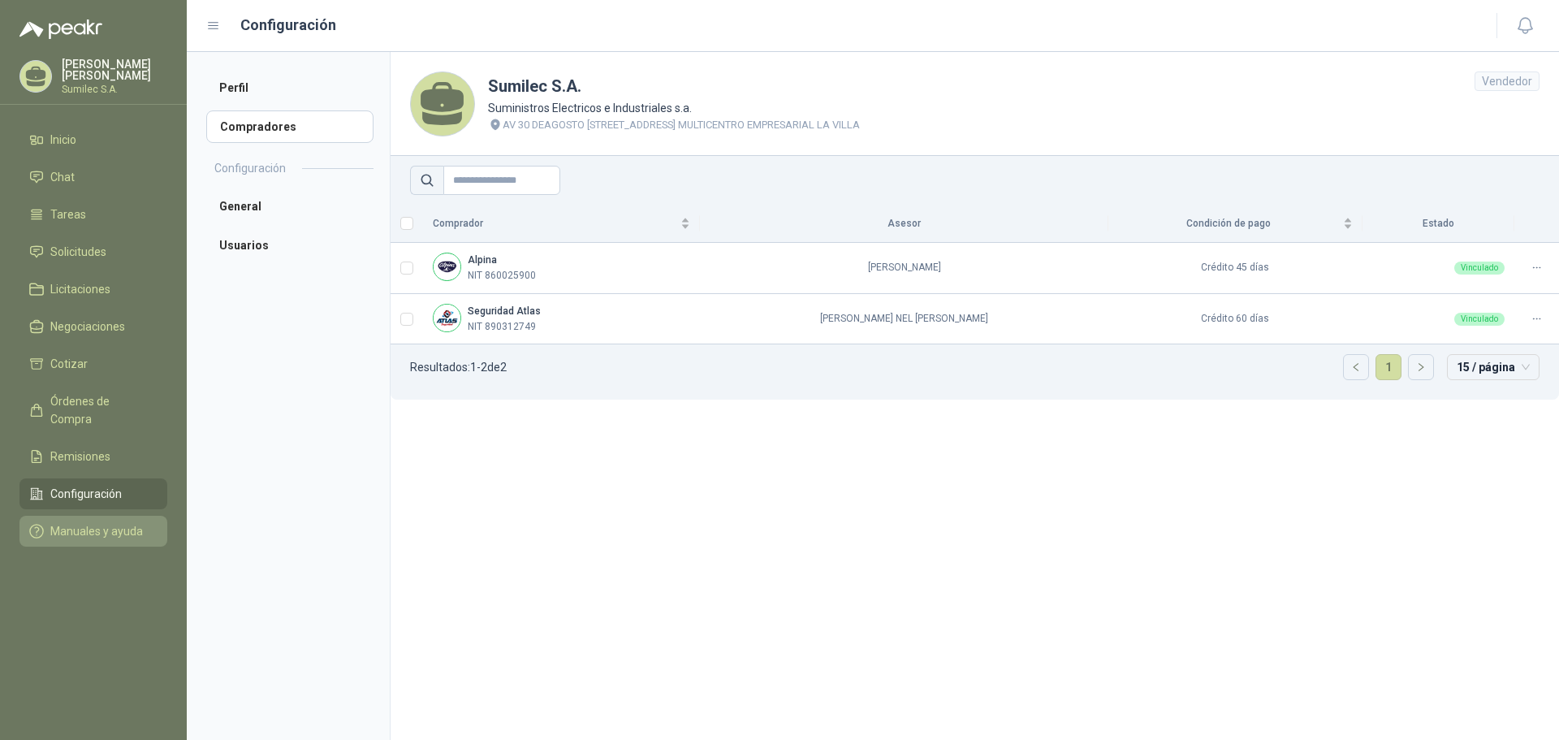
click at [87, 522] on span "Manuales y ayuda" at bounding box center [96, 531] width 93 height 18
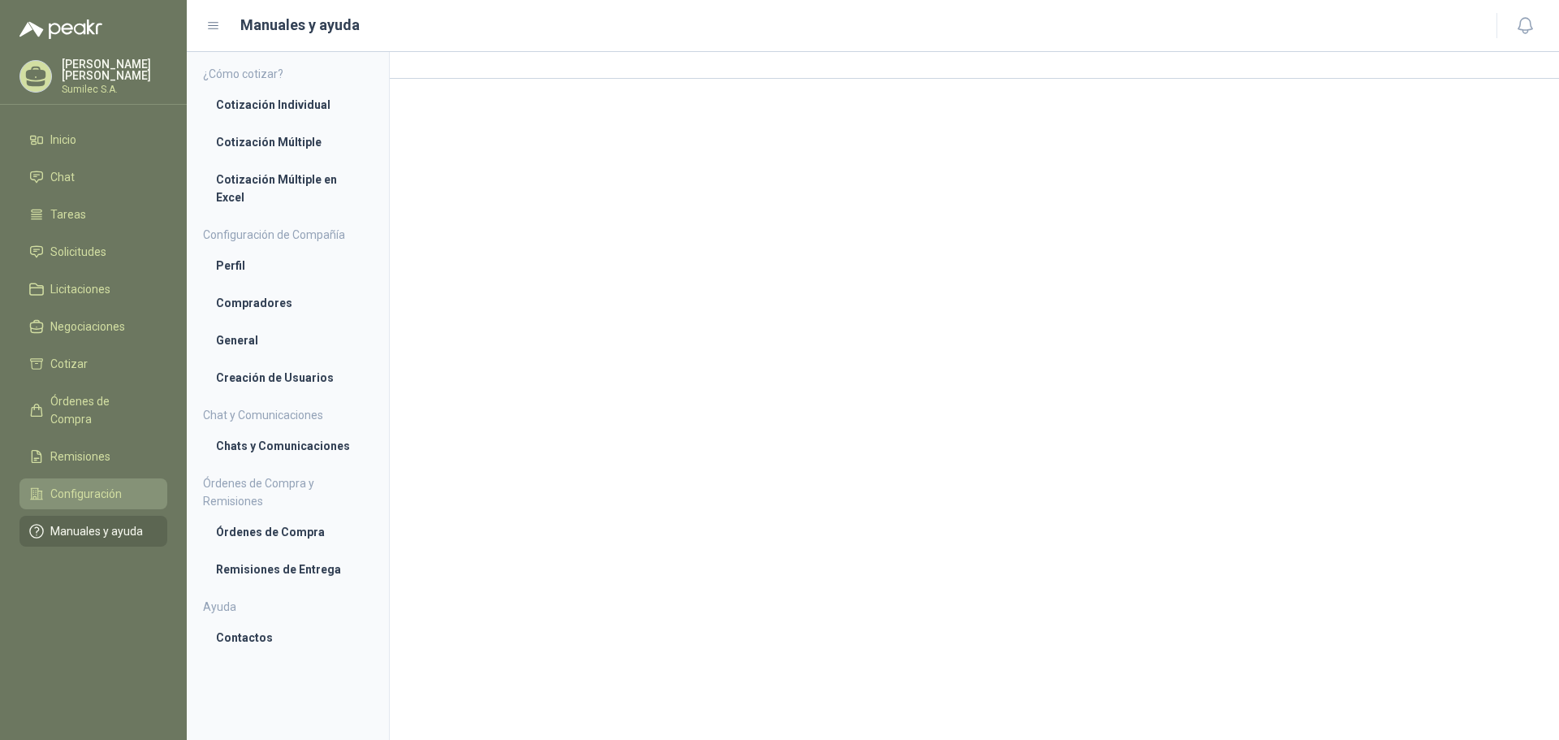
click at [73, 485] on span "Configuración" at bounding box center [85, 494] width 71 height 18
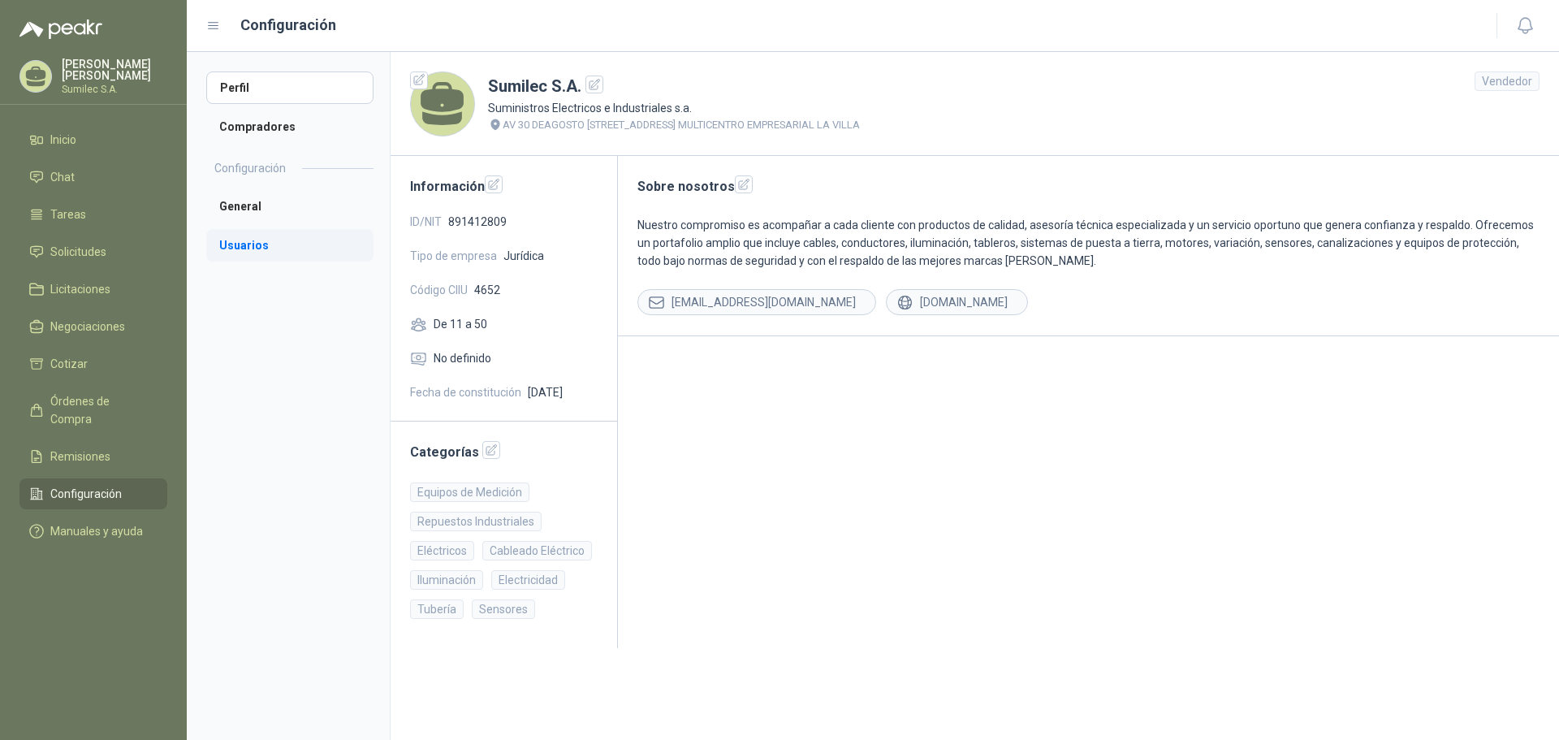
click at [253, 242] on li "Usuarios" at bounding box center [289, 245] width 167 height 32
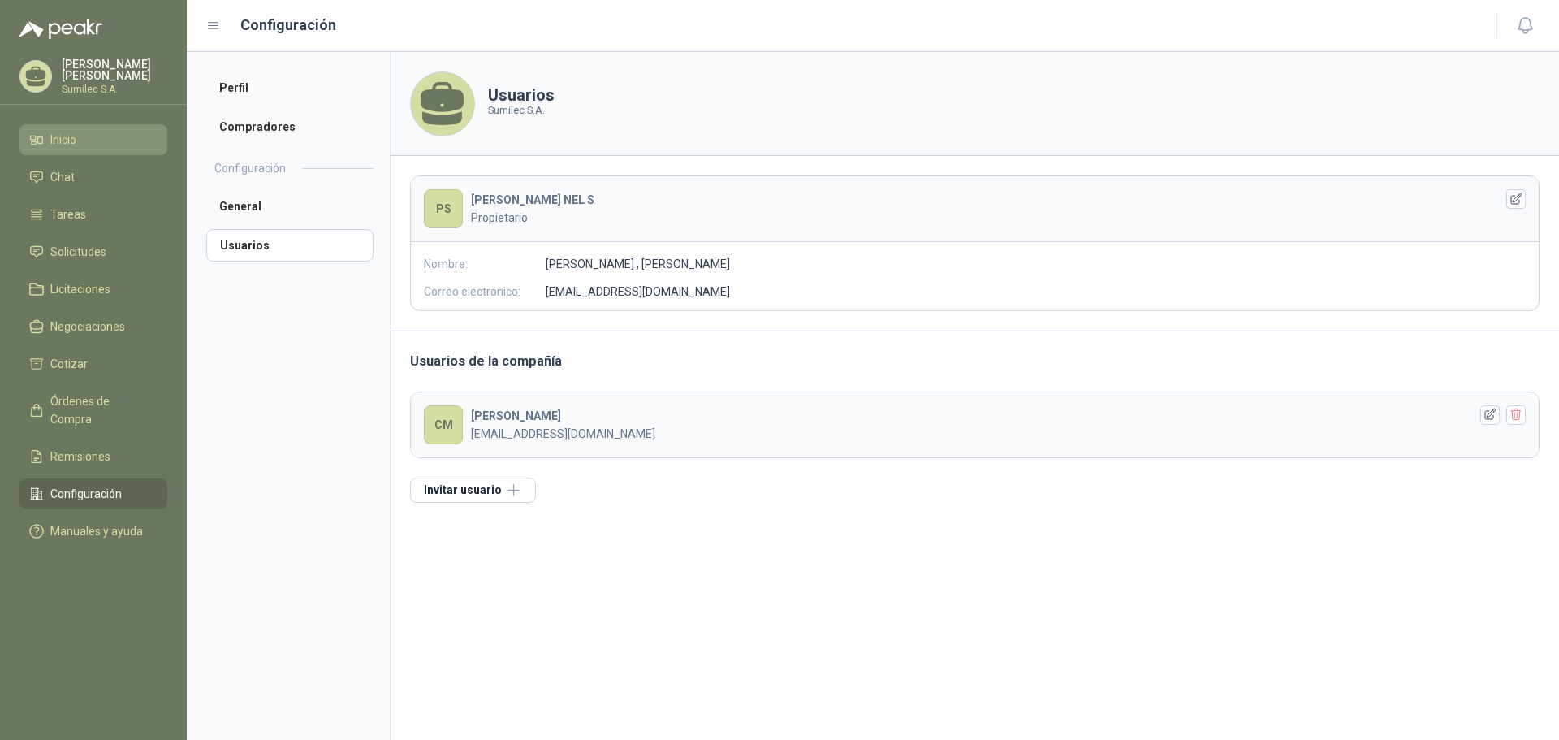
click at [71, 141] on span "Inicio" at bounding box center [63, 140] width 26 height 18
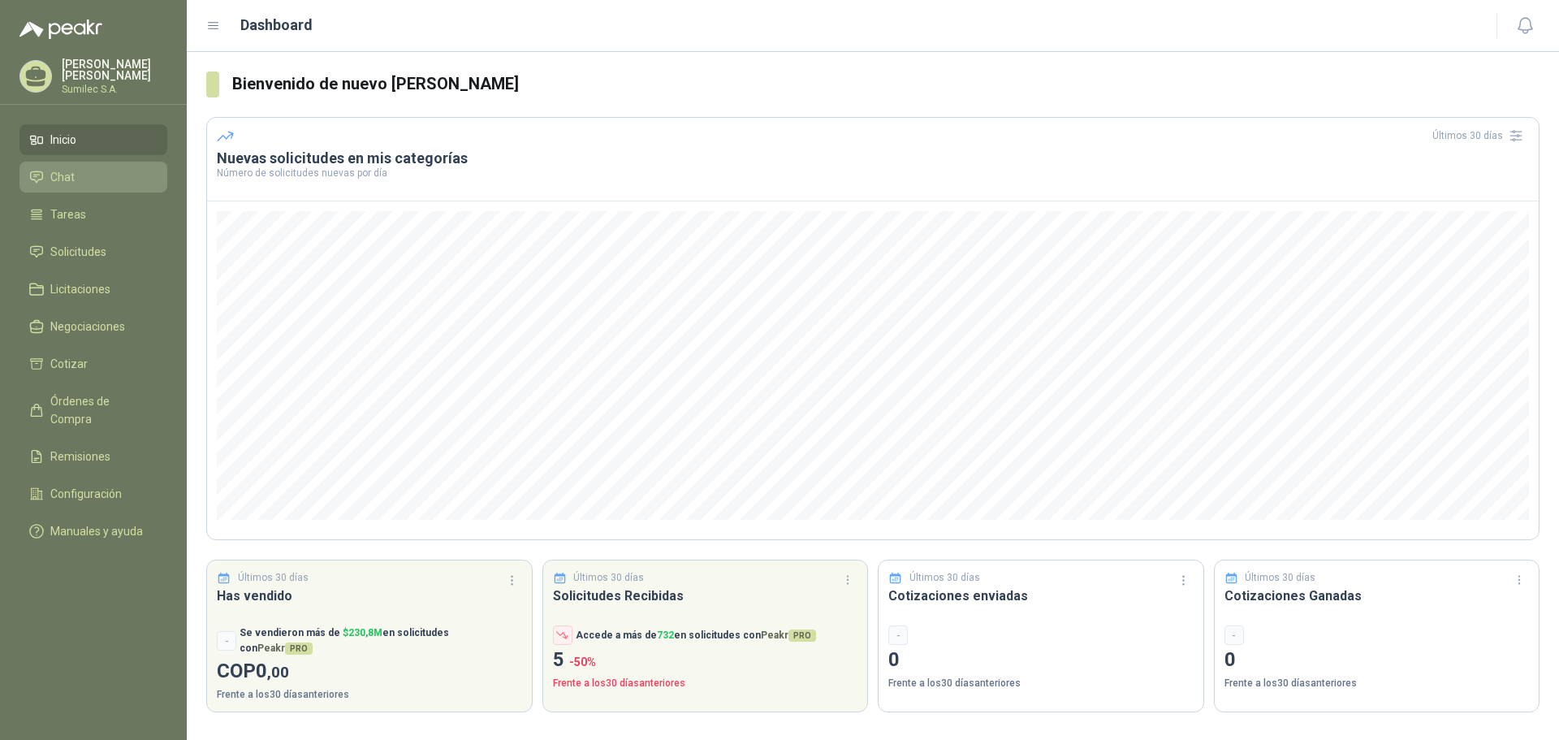
click at [70, 175] on span "Chat" at bounding box center [62, 177] width 24 height 18
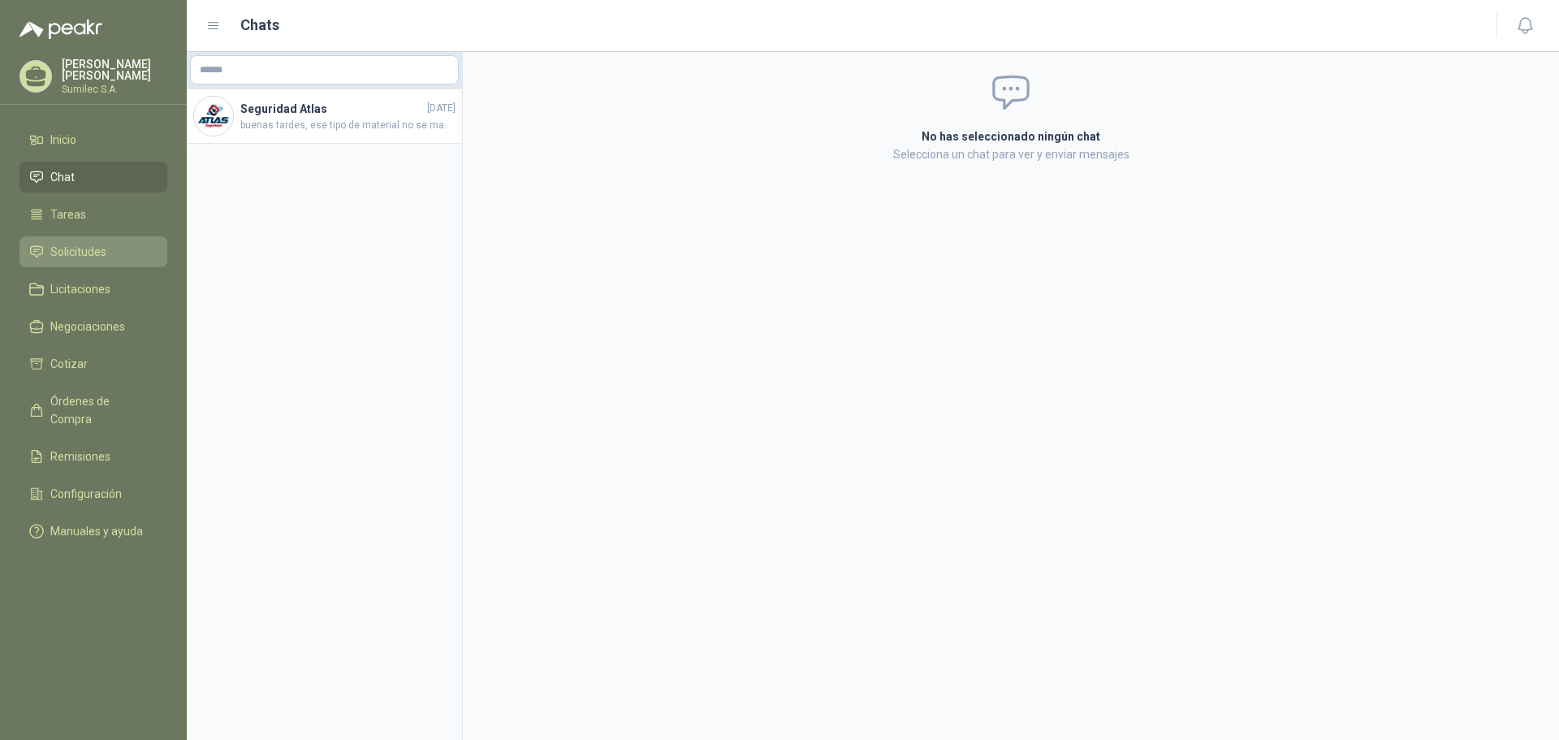
click at [80, 249] on span "Solicitudes" at bounding box center [78, 252] width 56 height 18
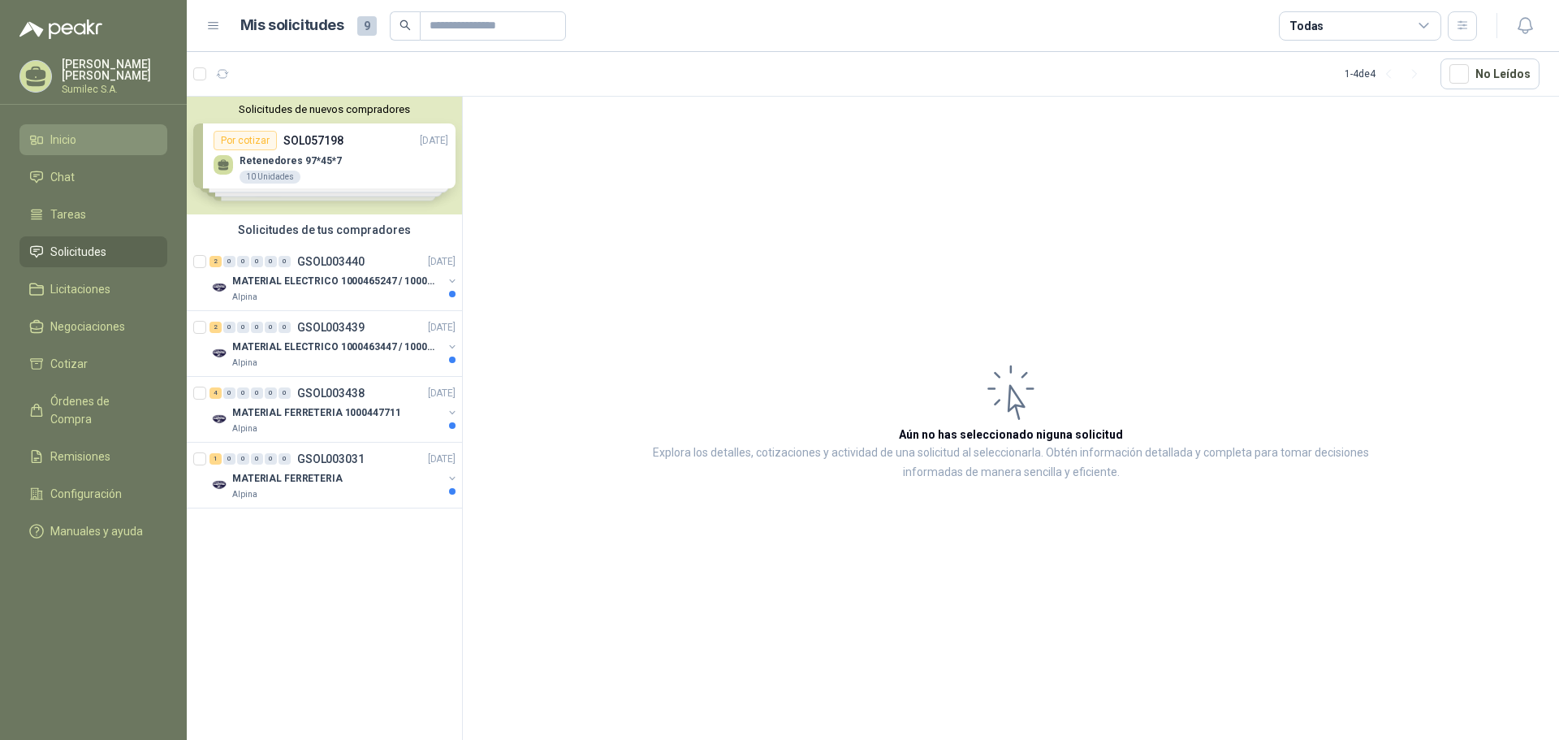
click at [70, 140] on span "Inicio" at bounding box center [63, 140] width 26 height 18
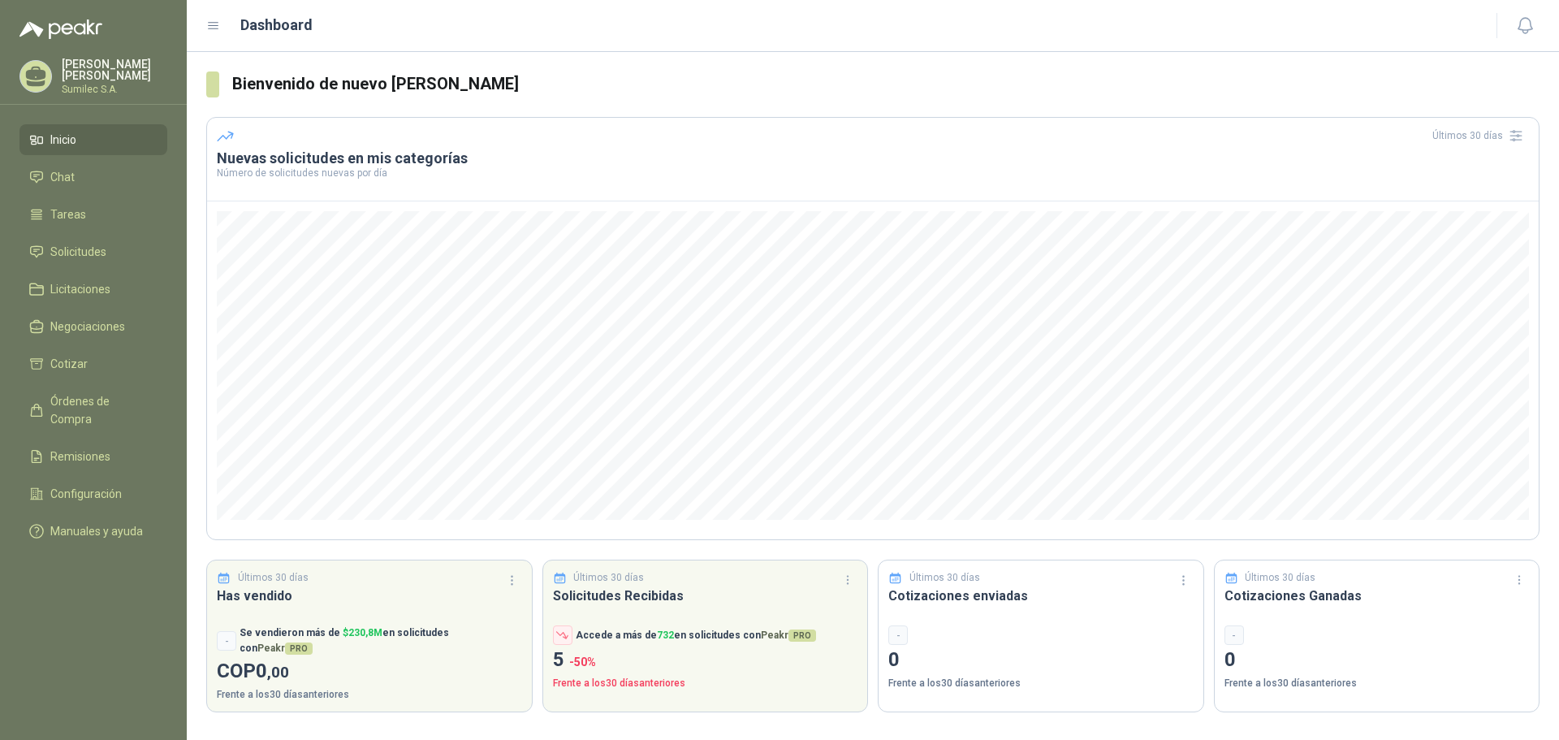
click at [70, 90] on p "Sumilec S.A." at bounding box center [115, 89] width 106 height 10
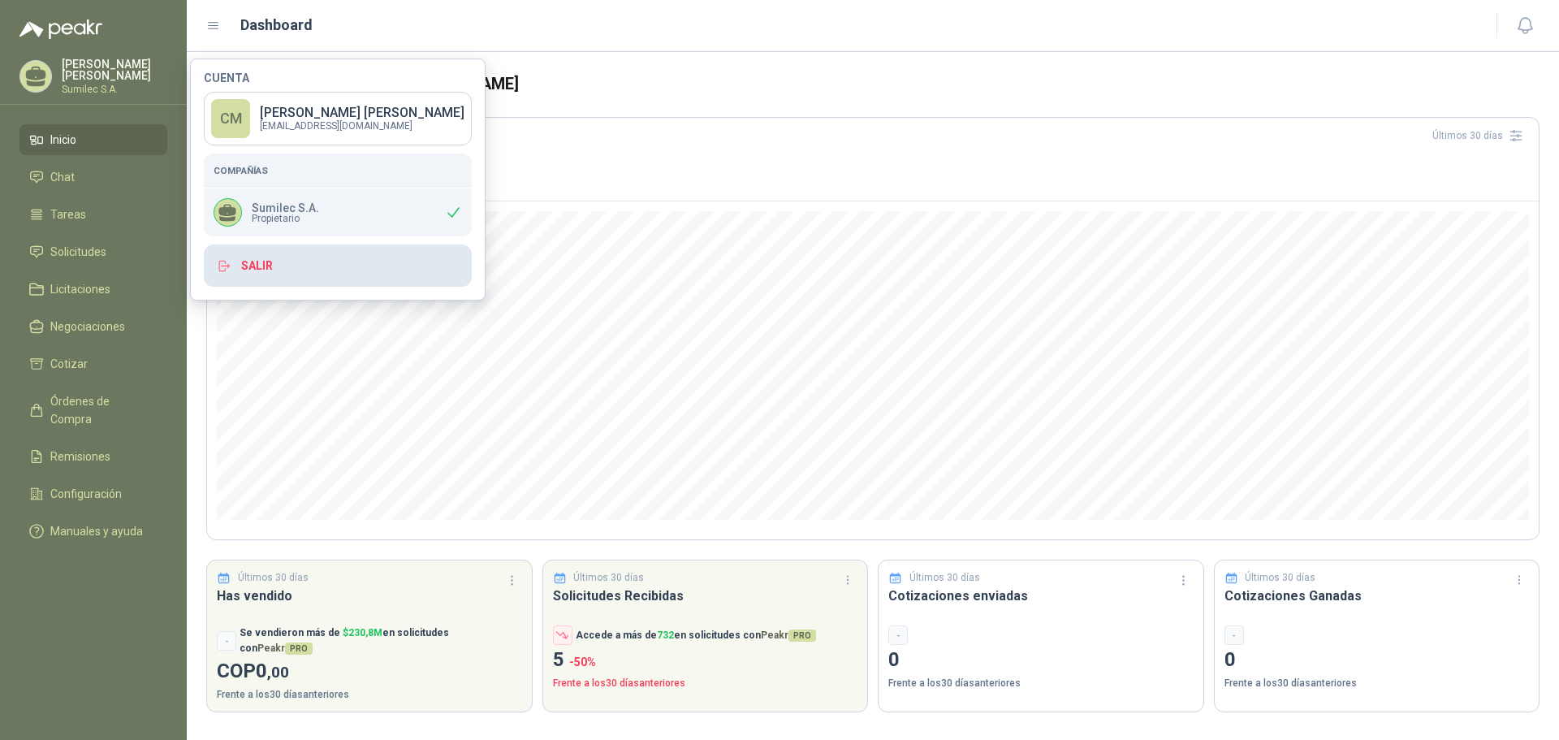
click at [245, 266] on button "Salir" at bounding box center [338, 265] width 268 height 42
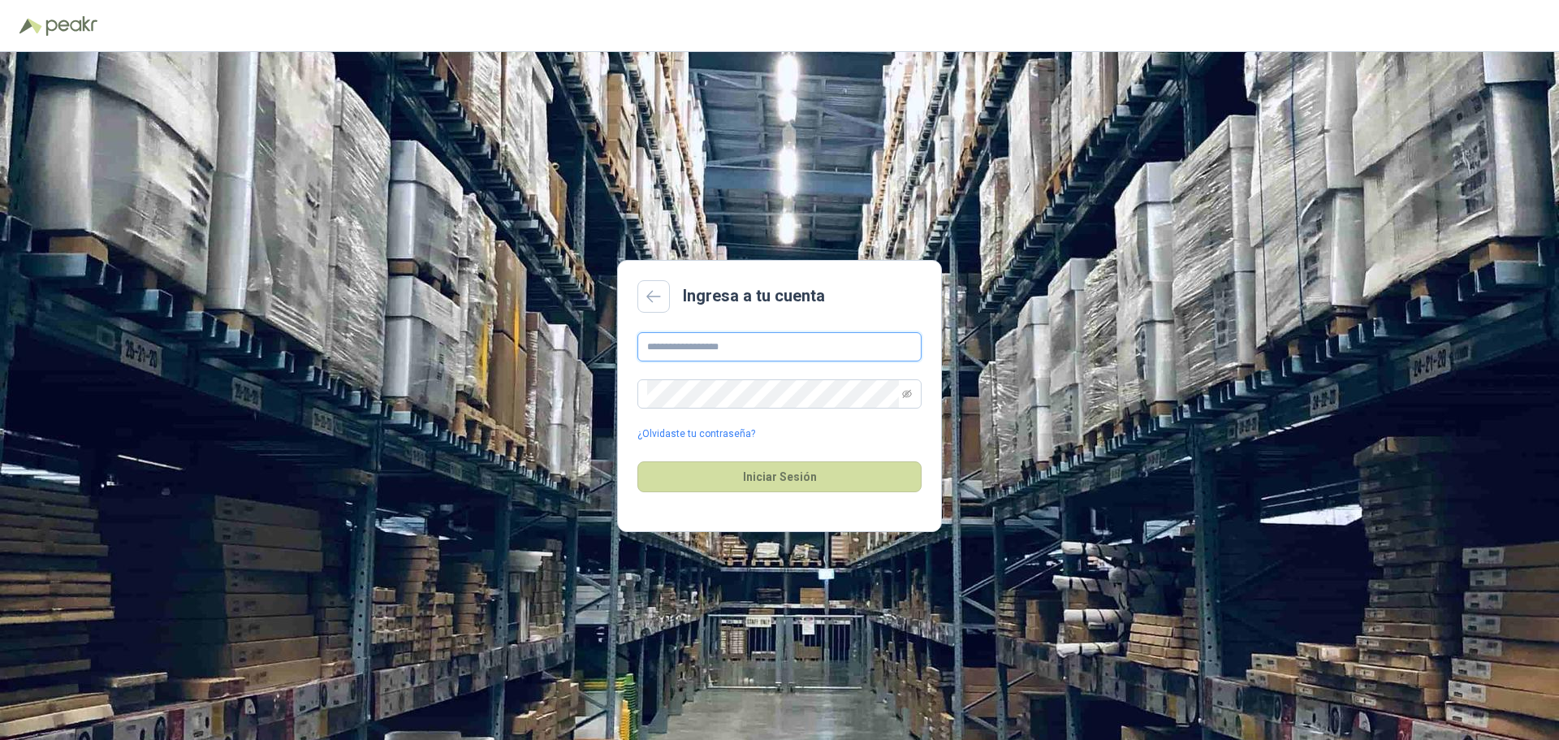
type input "**********"
click at [907, 394] on icon "eye-invisible" at bounding box center [907, 394] width 10 height 10
